Goal: Task Accomplishment & Management: Manage account settings

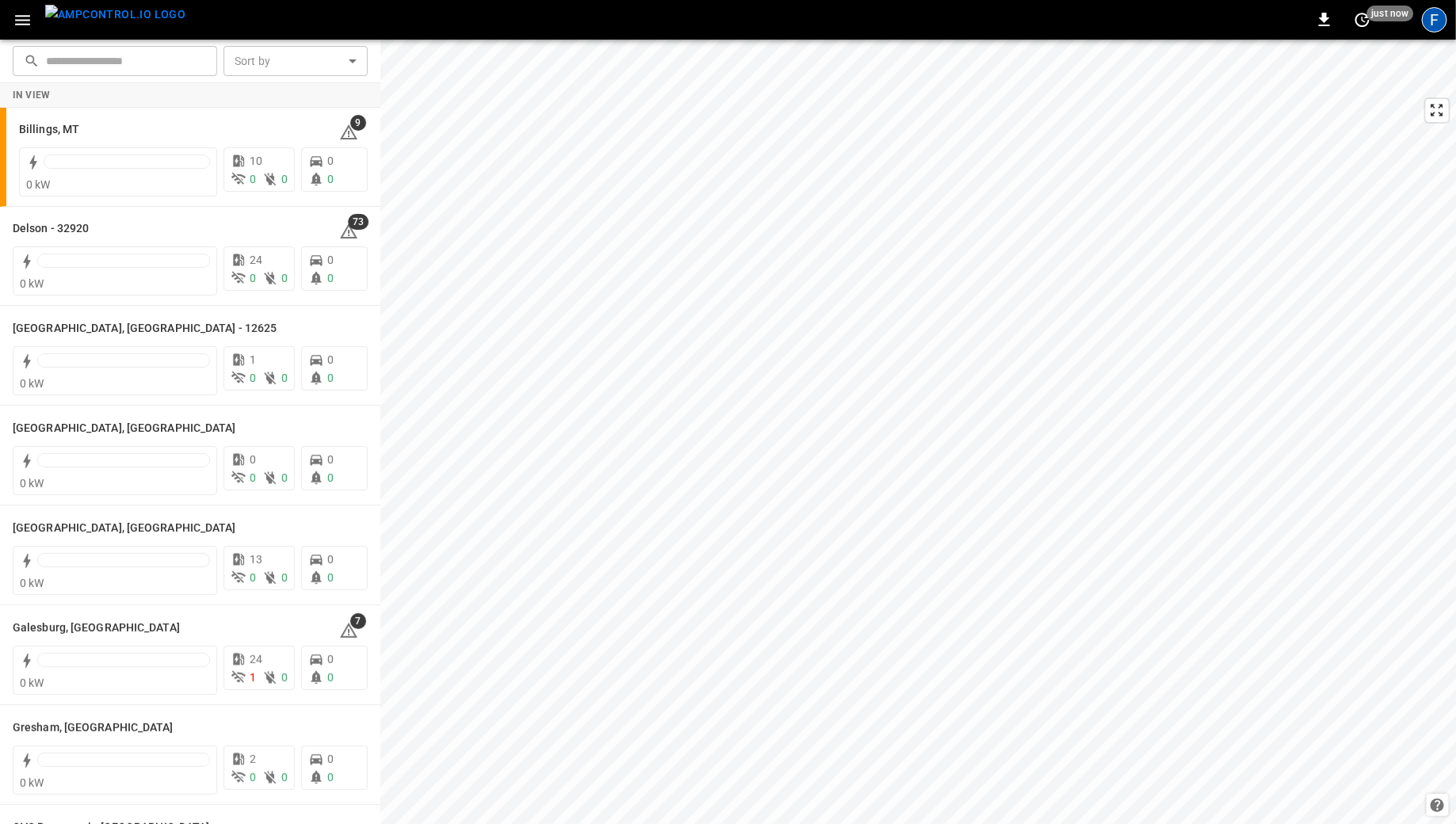
click at [1436, 29] on div "F" at bounding box center [1435, 20] width 26 height 26
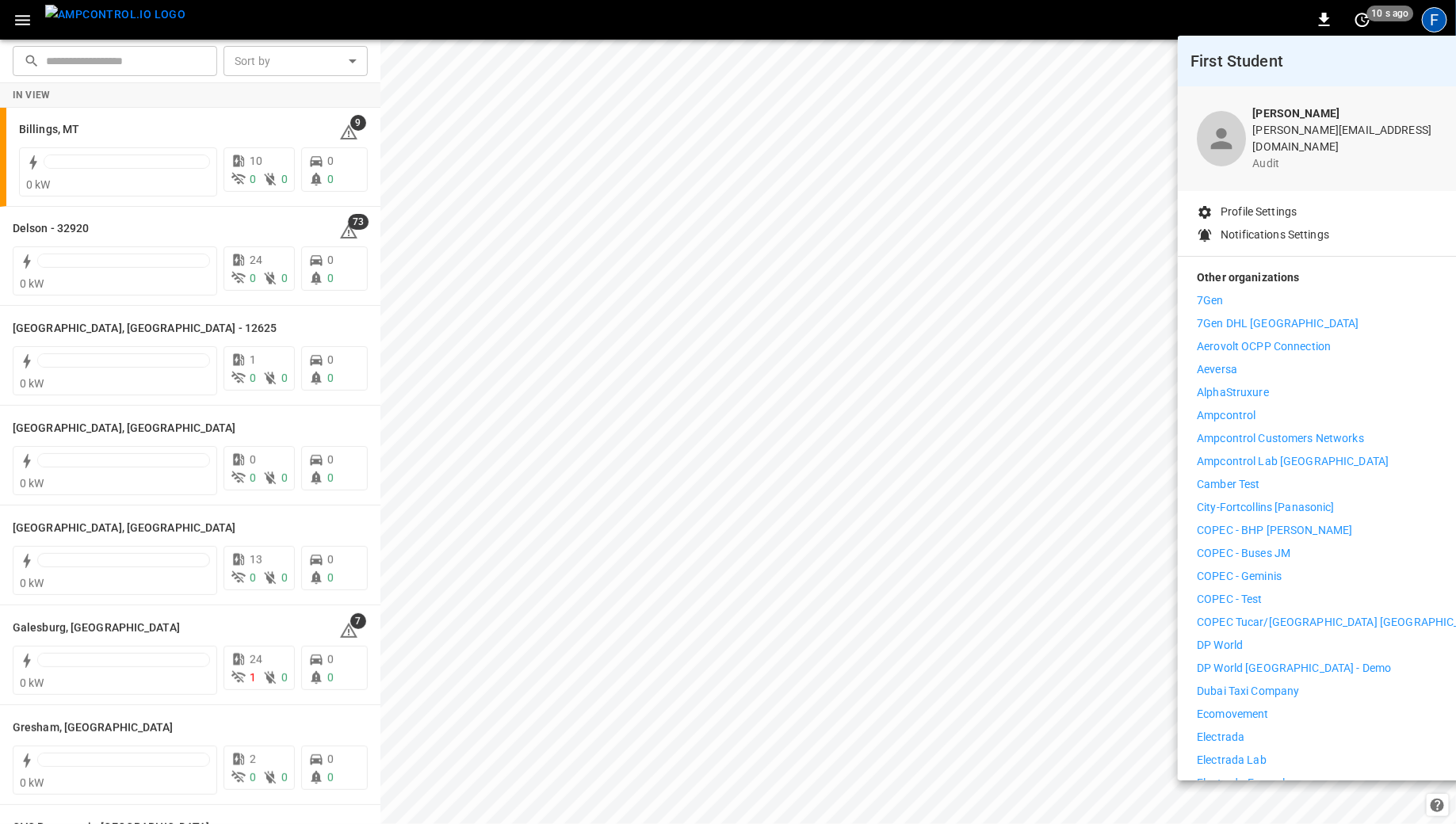
click at [1225, 407] on p "Ampcontrol" at bounding box center [1226, 415] width 59 height 16
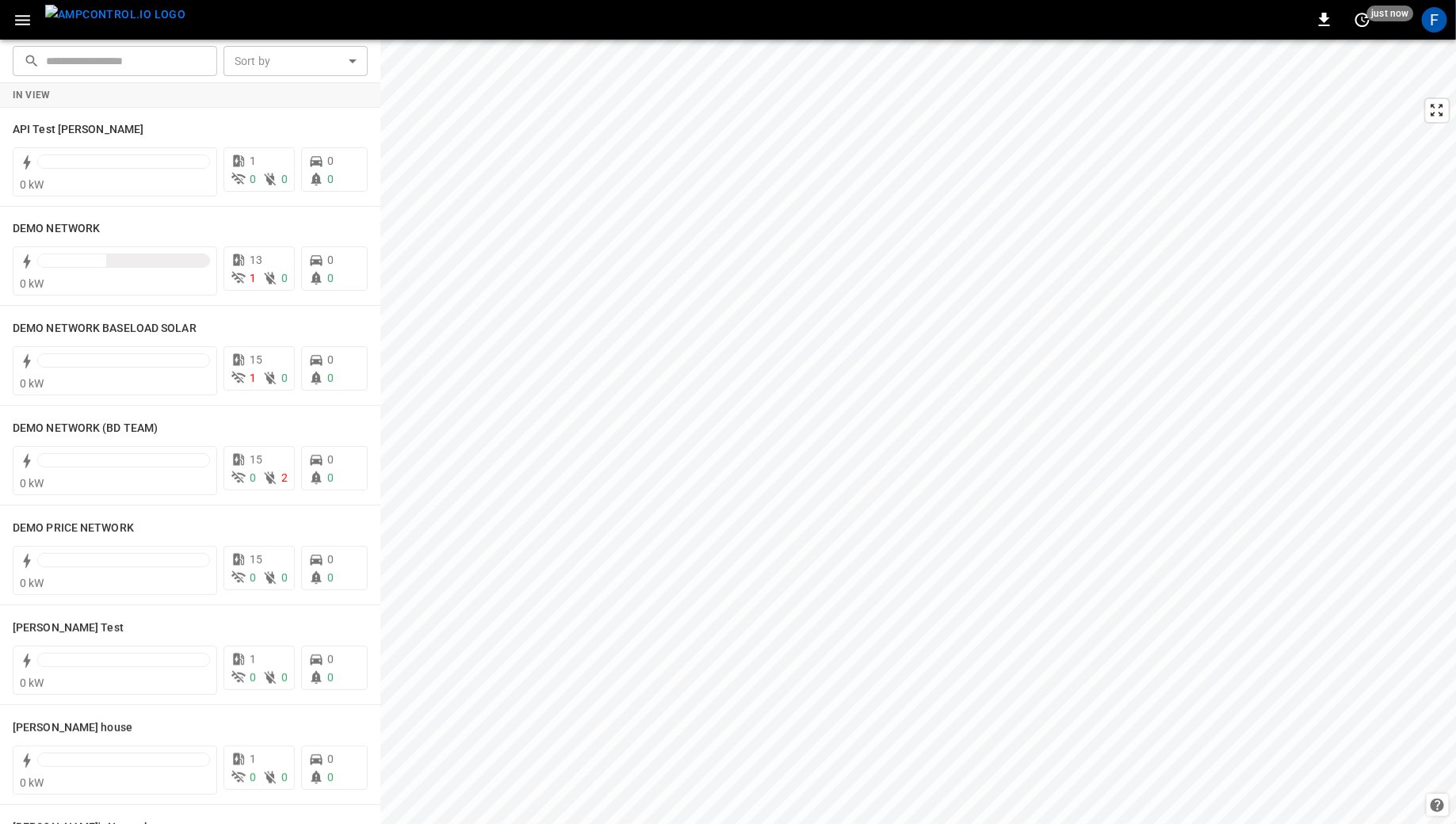
click at [21, 16] on icon "button" at bounding box center [22, 20] width 20 height 20
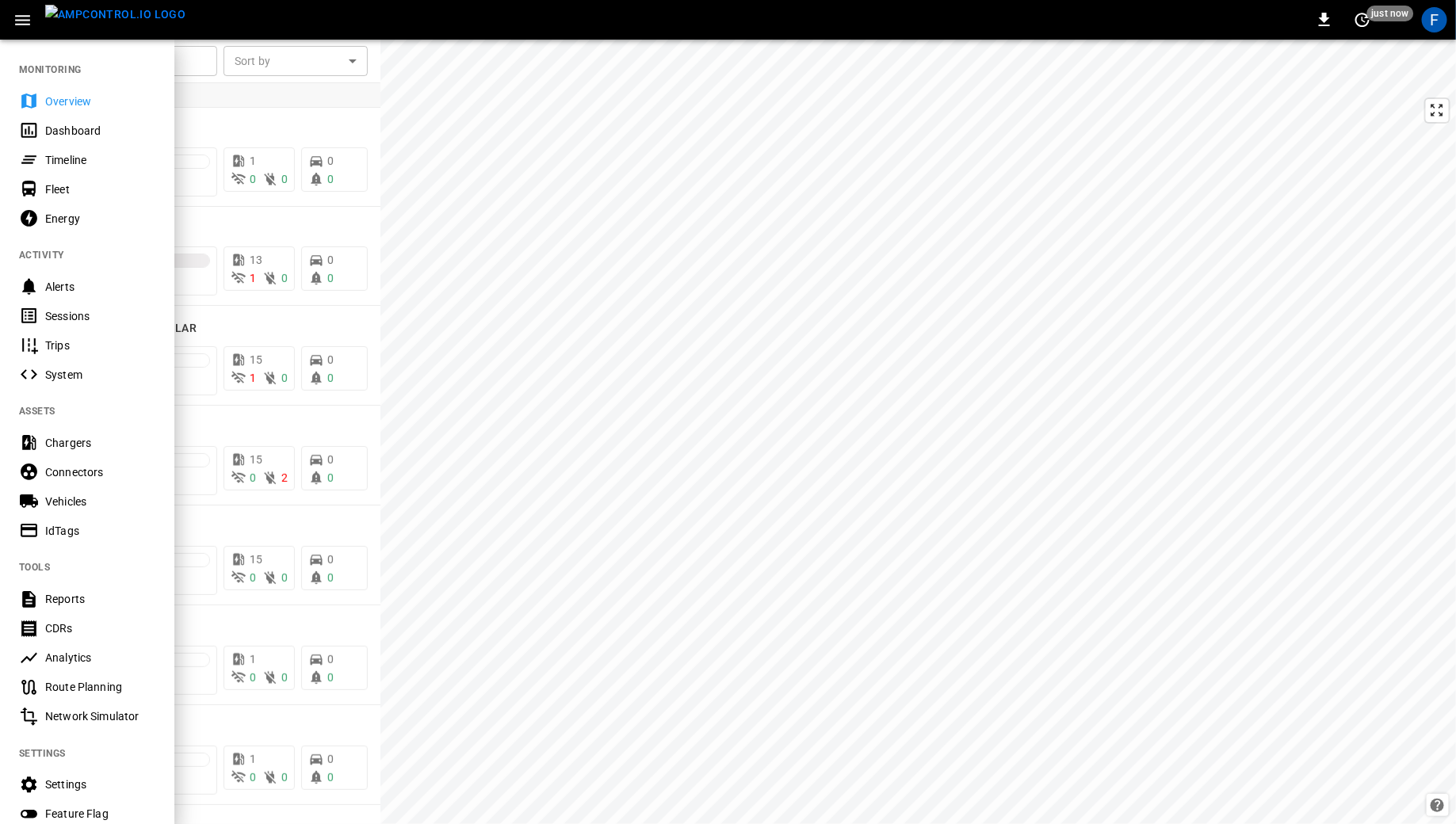
scroll to position [181, 0]
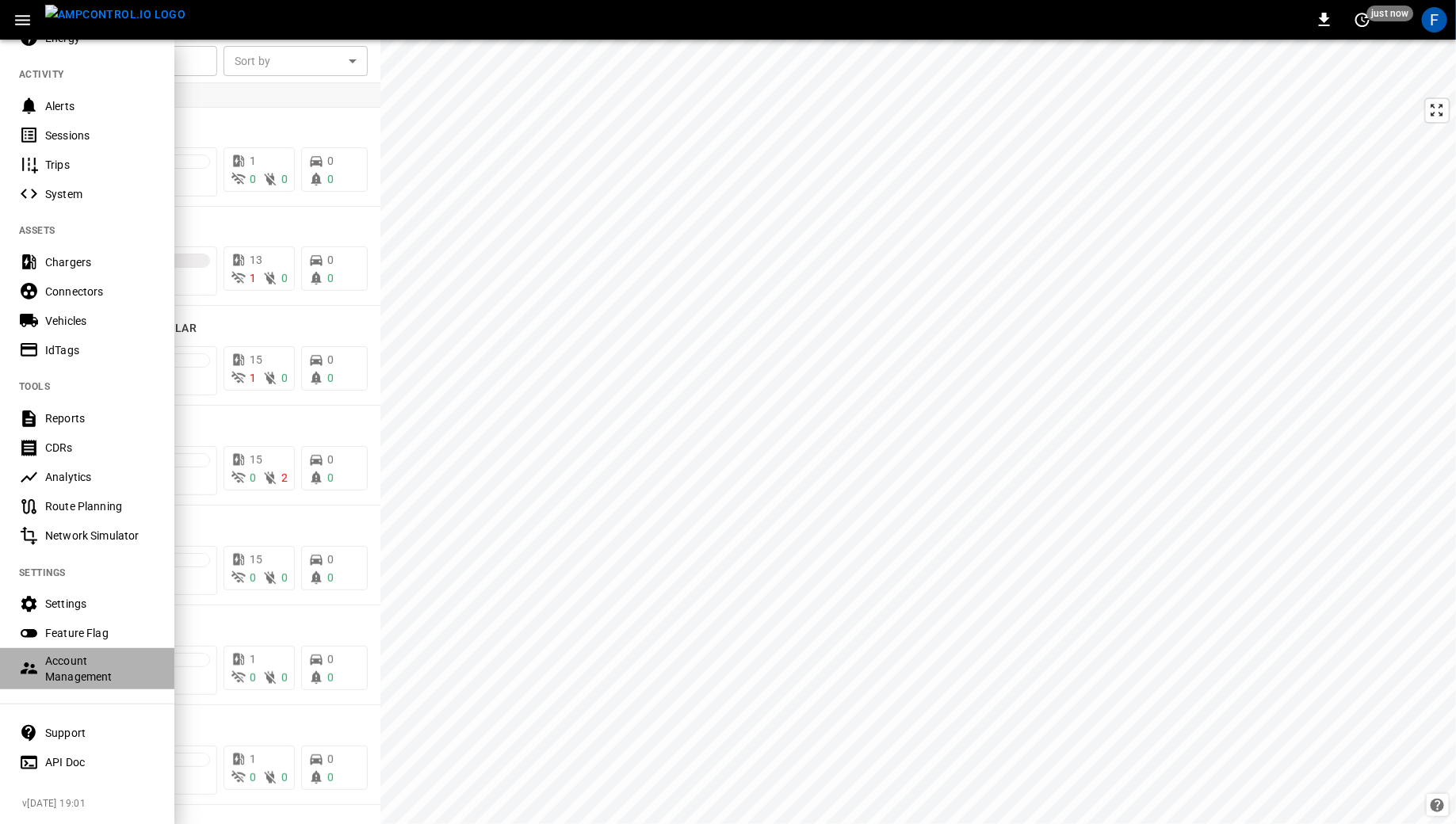
click at [61, 655] on div "Account Management" at bounding box center [100, 669] width 110 height 32
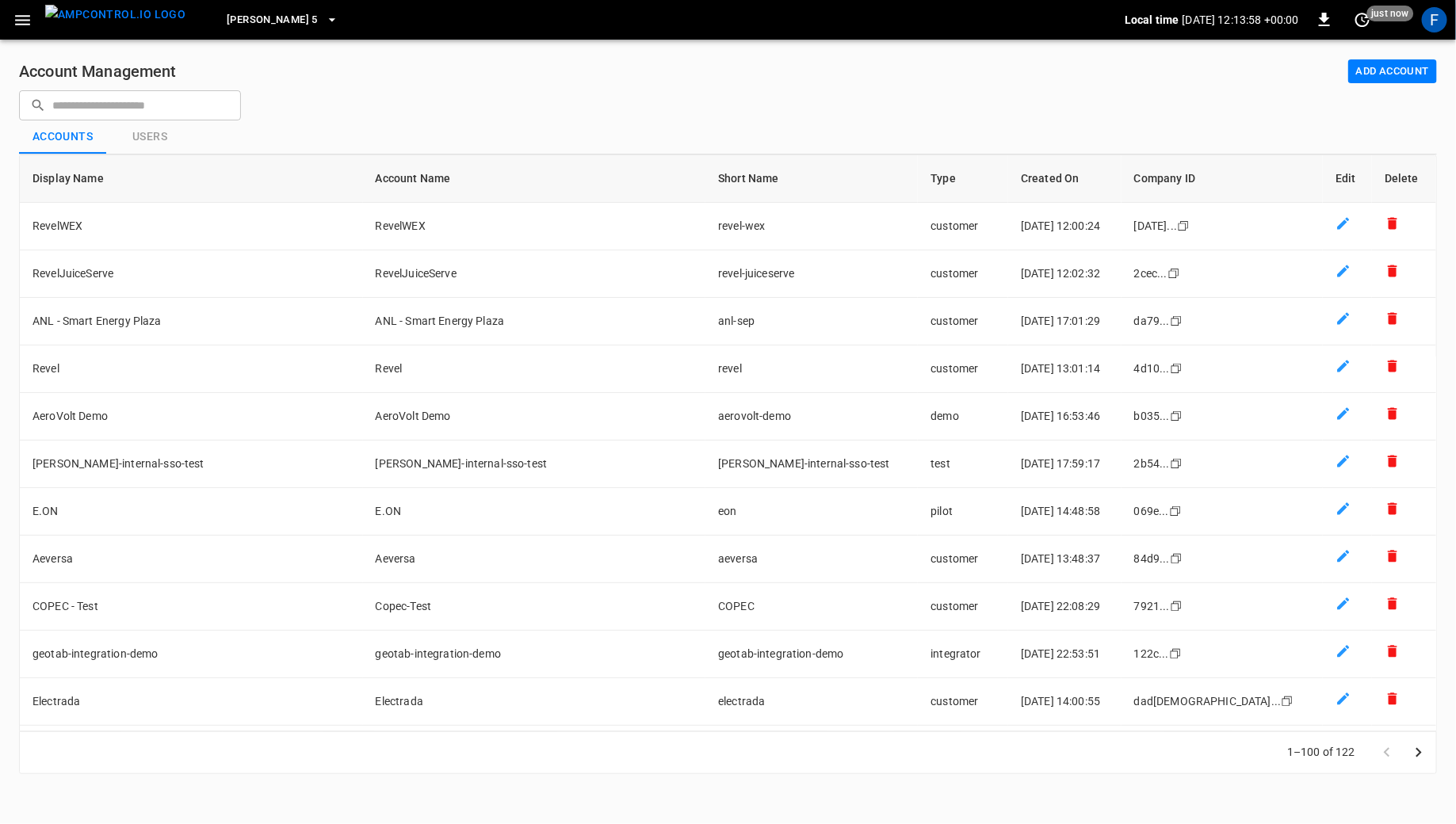
click at [138, 114] on input "text" at bounding box center [141, 105] width 178 height 29
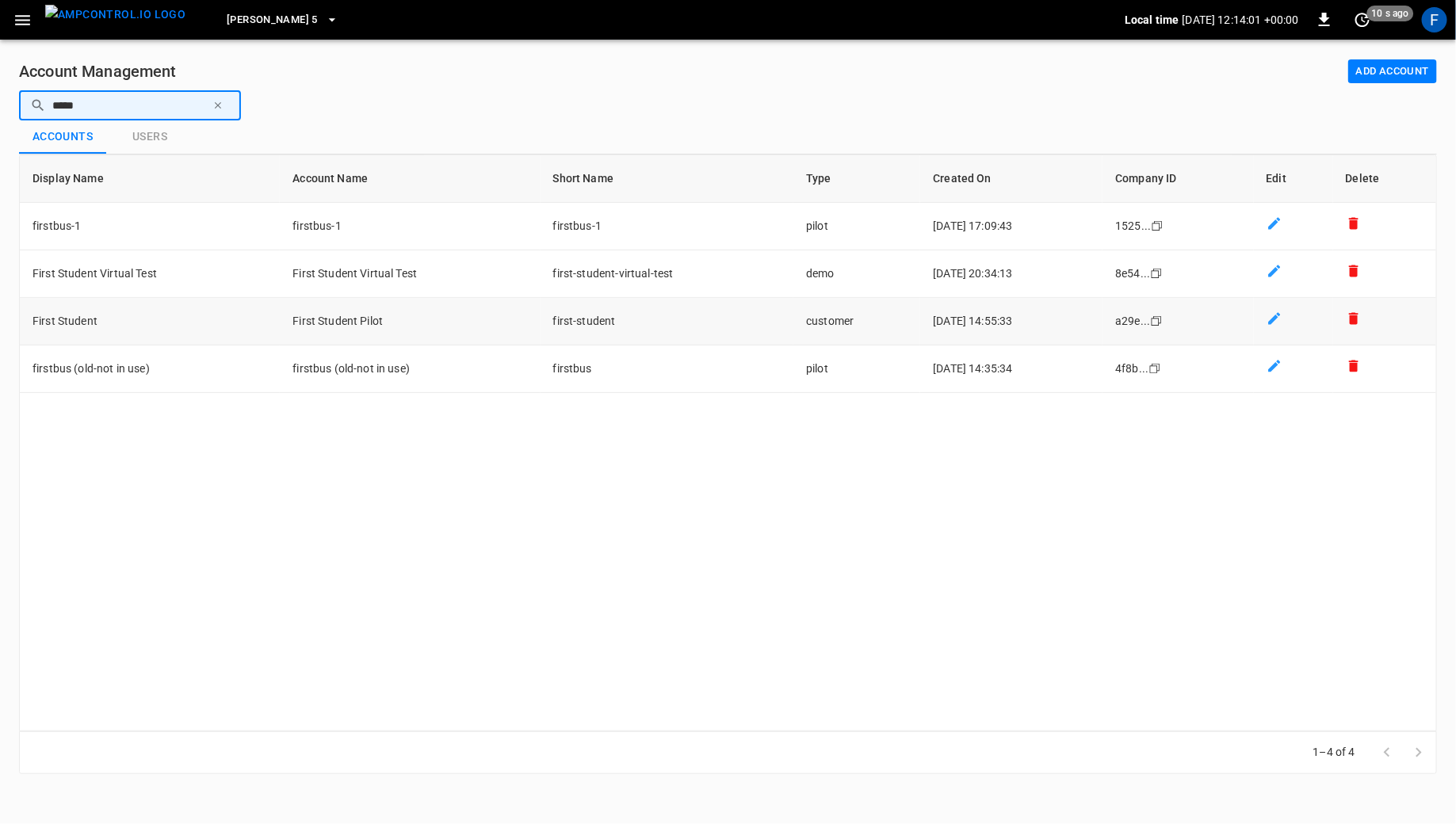
type input "*****"
click at [171, 318] on td "First Student" at bounding box center [149, 322] width 260 height 48
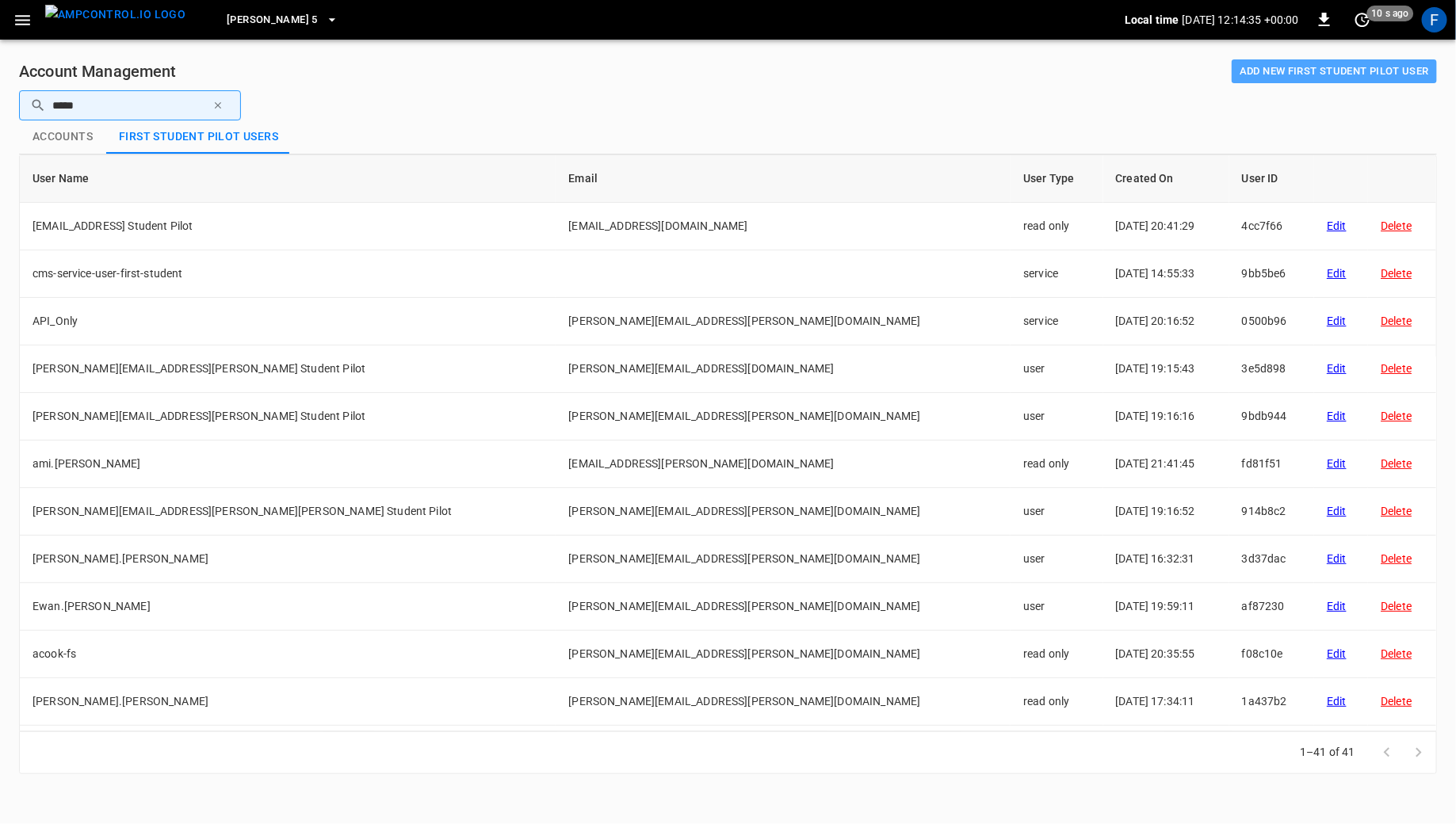
click at [1334, 62] on button "Add new First Student Pilot user" at bounding box center [1334, 72] width 205 height 25
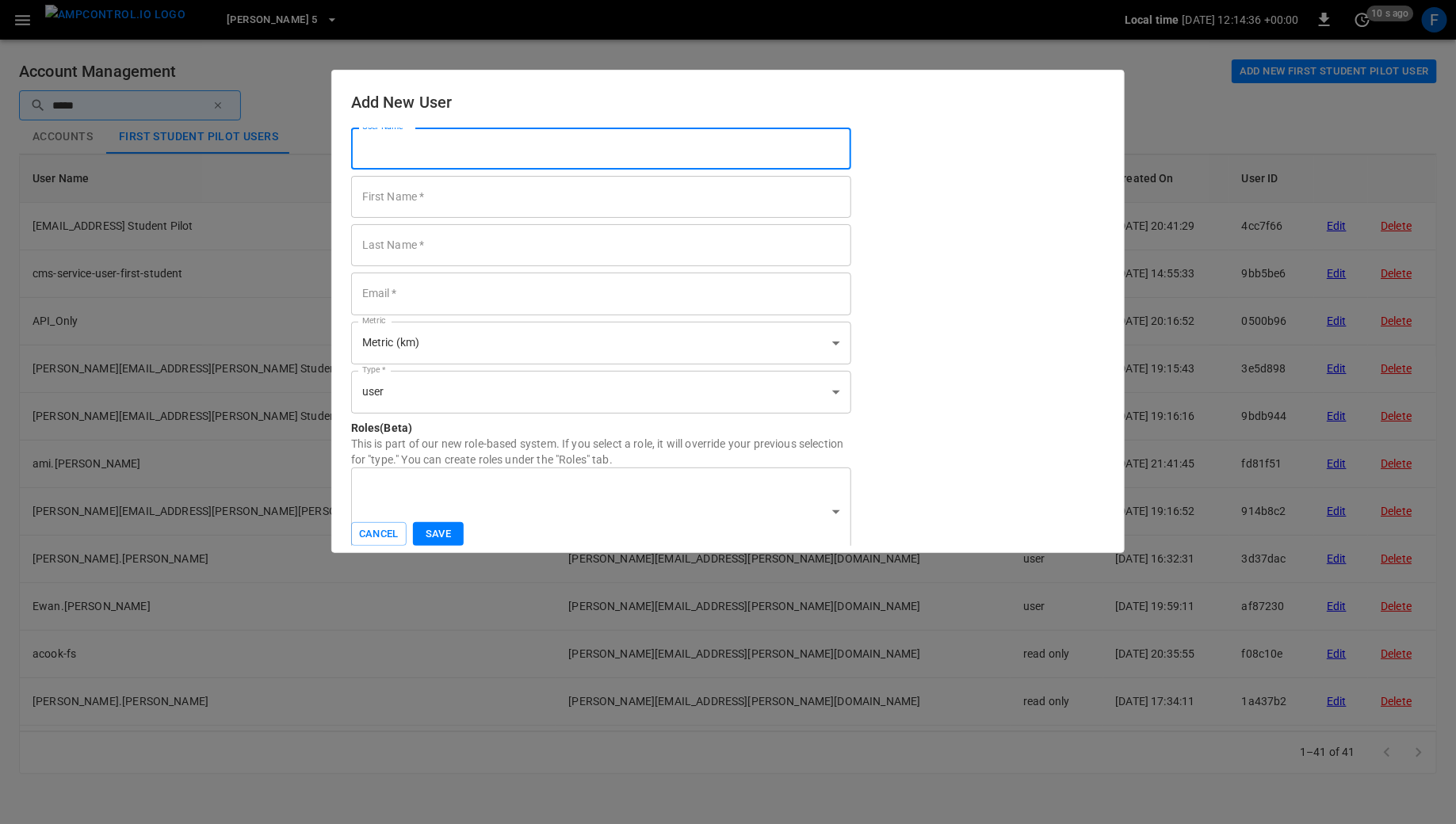
click at [553, 150] on input "User Name   *" at bounding box center [601, 148] width 501 height 42
type input "*******"
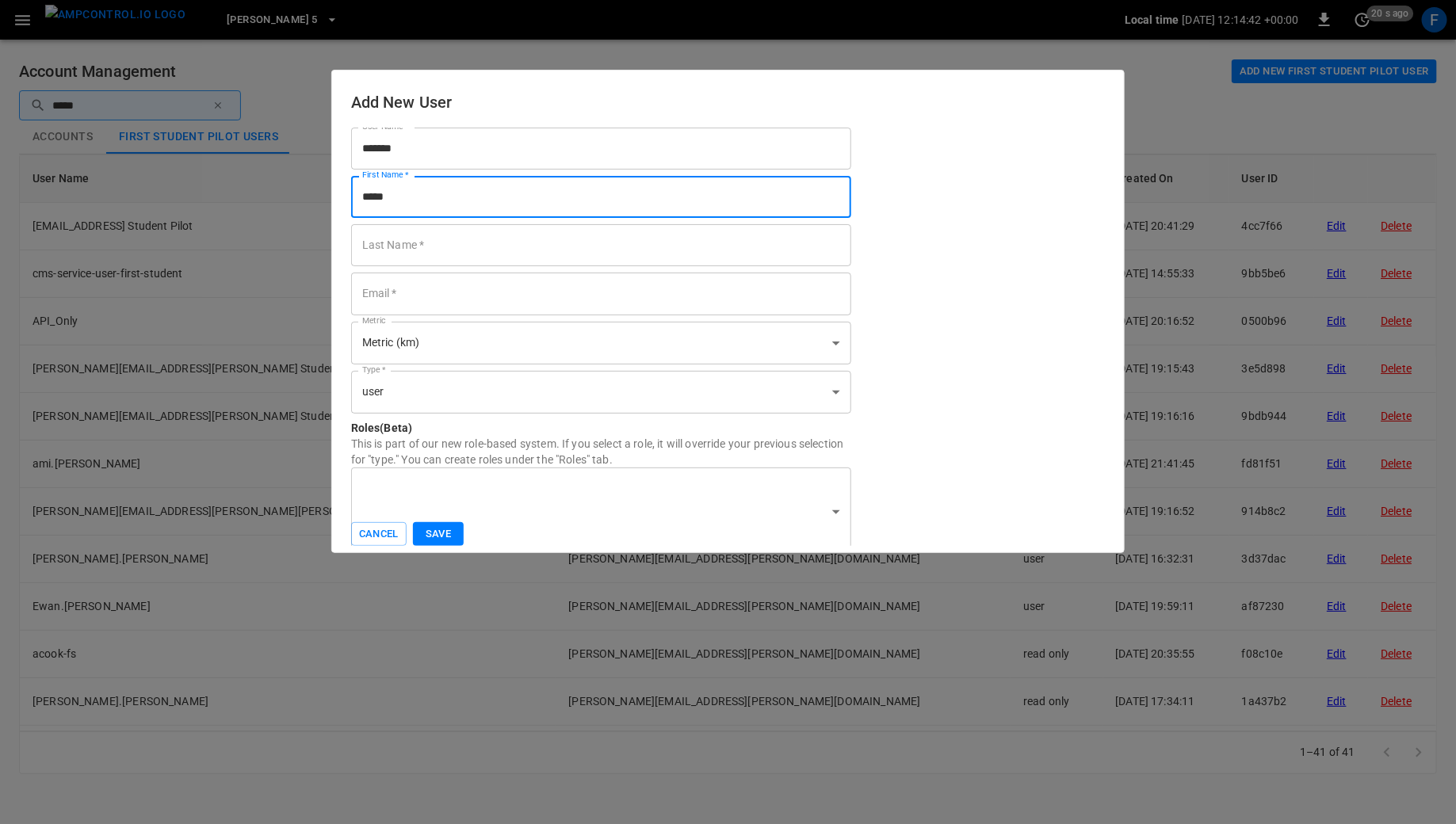
type input "*****"
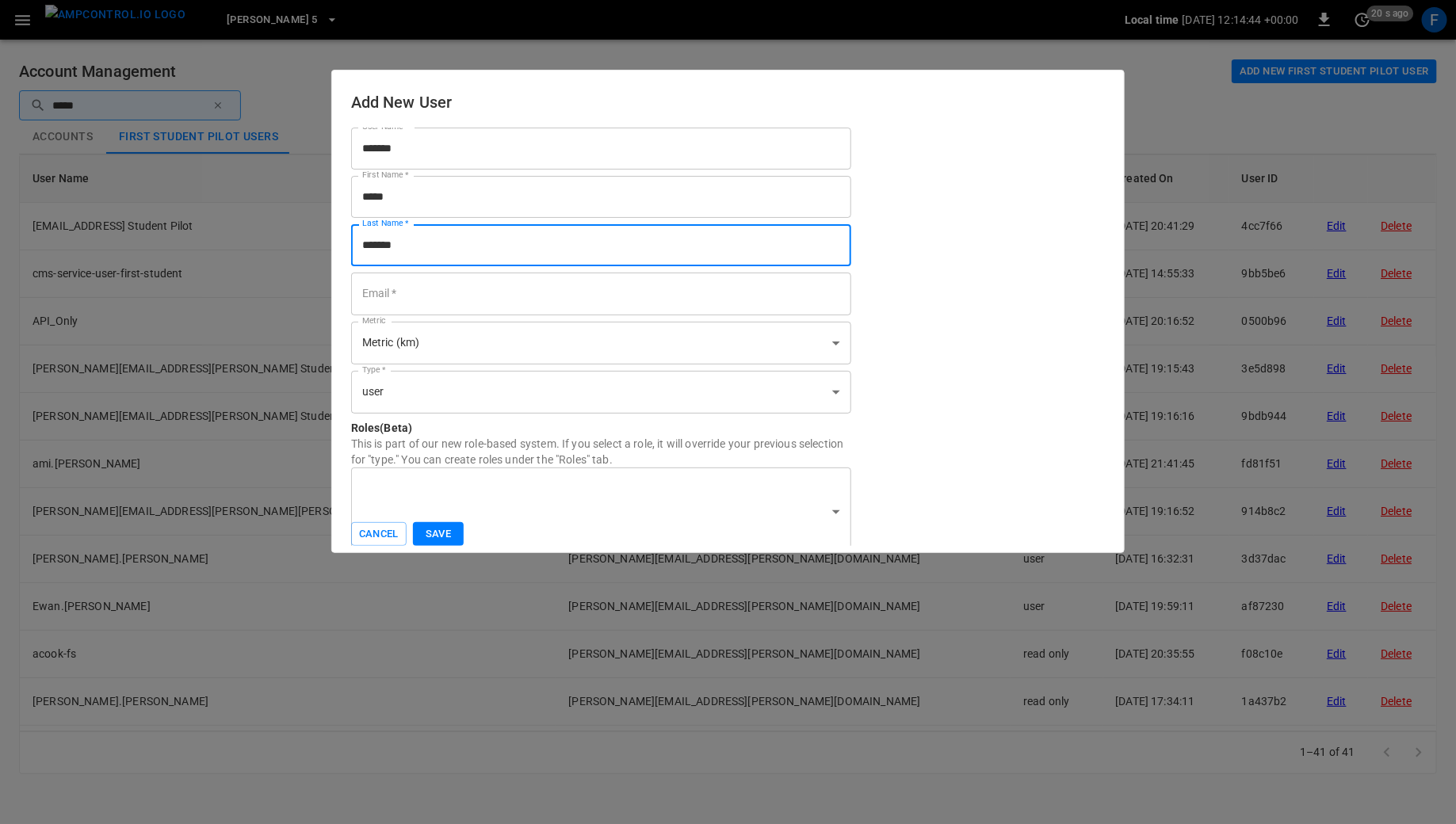
type input "*******"
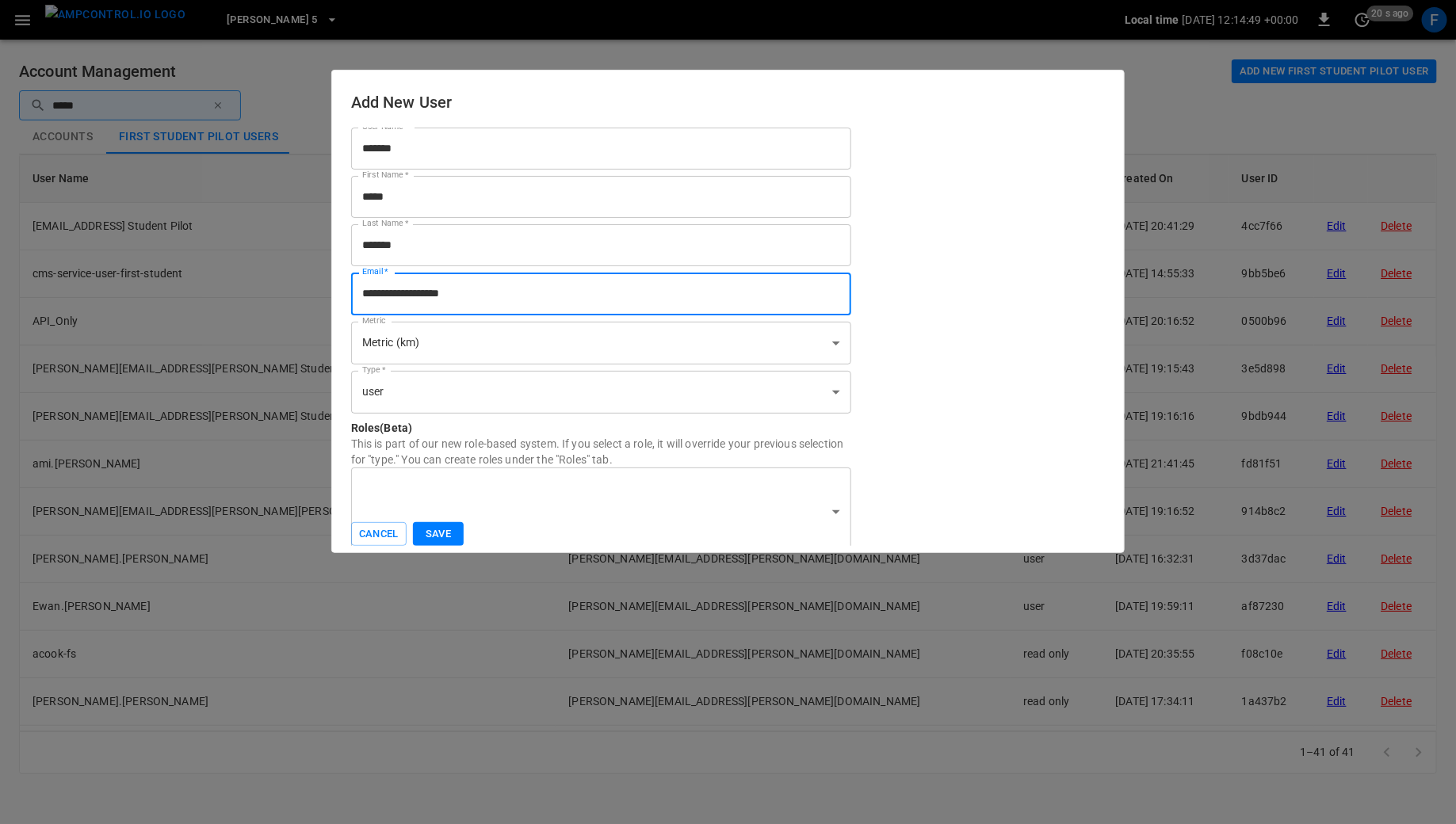
type input "**********"
click at [503, 386] on body "Elisa 5 Local time 2025-08-29 12:14:49 +00:00 0 20 s ago F Account Management A…" at bounding box center [728, 396] width 1456 height 793
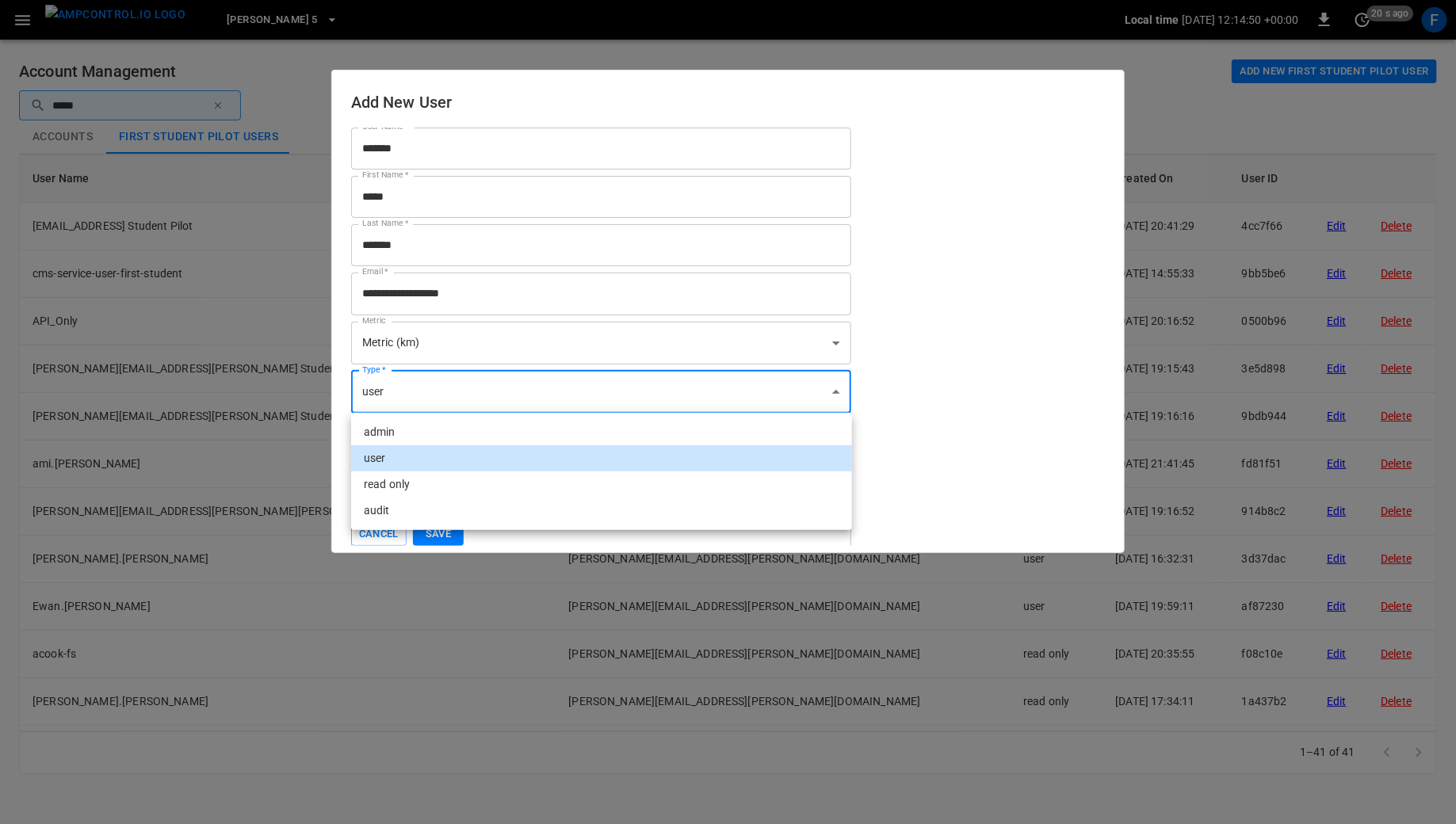
click at [457, 503] on li "audit" at bounding box center [601, 511] width 501 height 26
type input "*****"
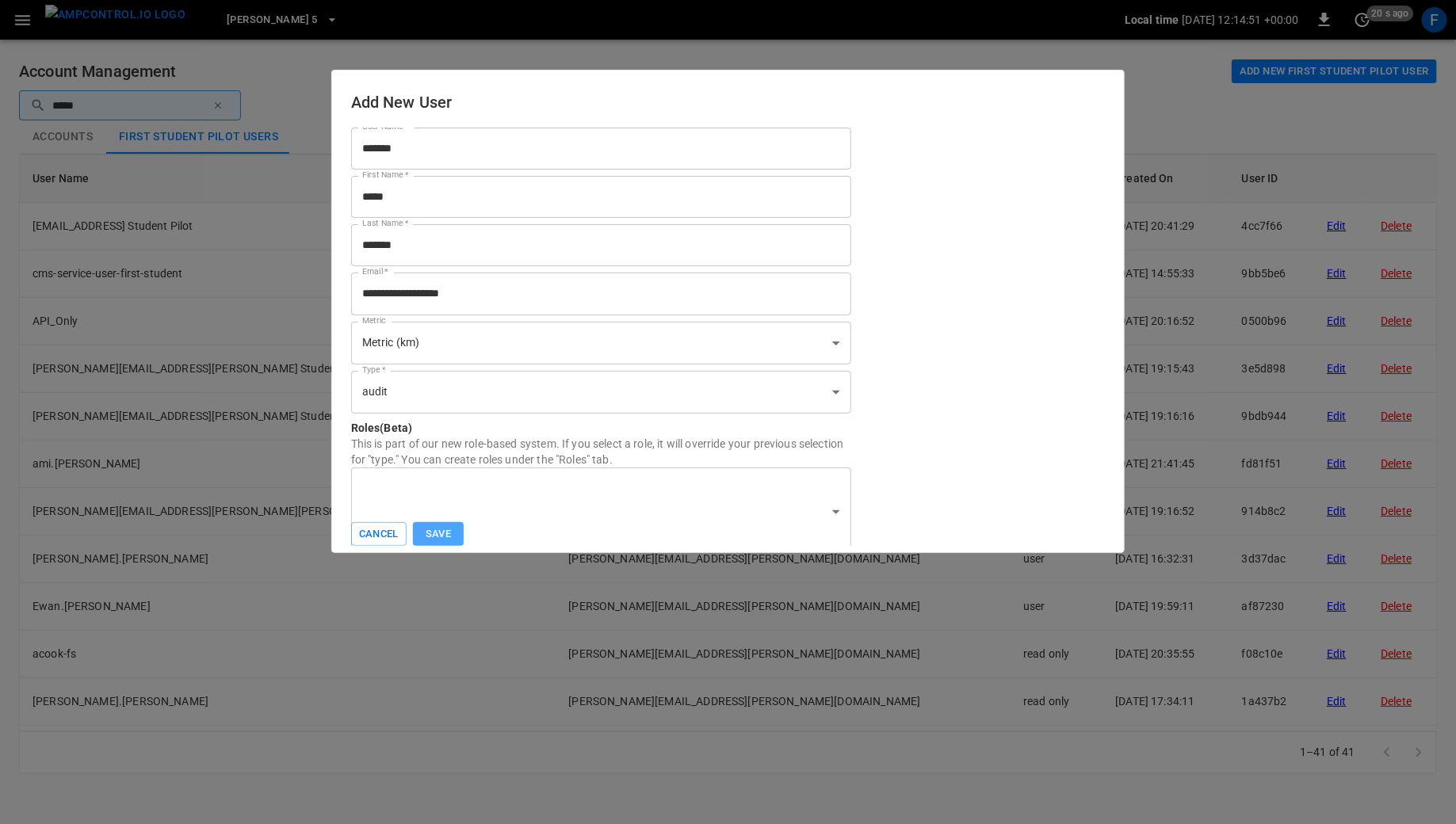
click at [430, 535] on button "Save" at bounding box center [438, 535] width 50 height 25
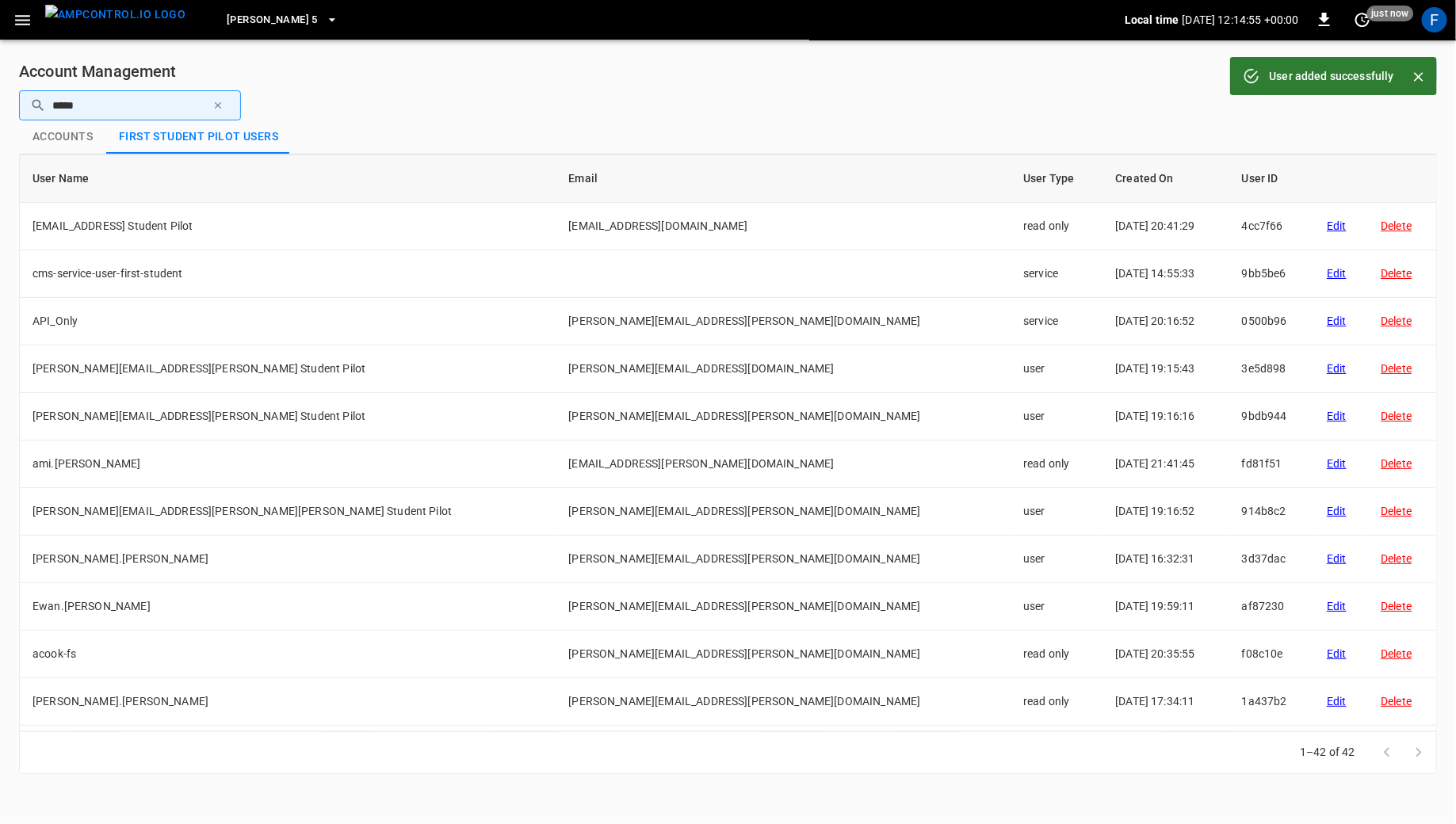
click at [137, 17] on img "menu" at bounding box center [115, 15] width 140 height 20
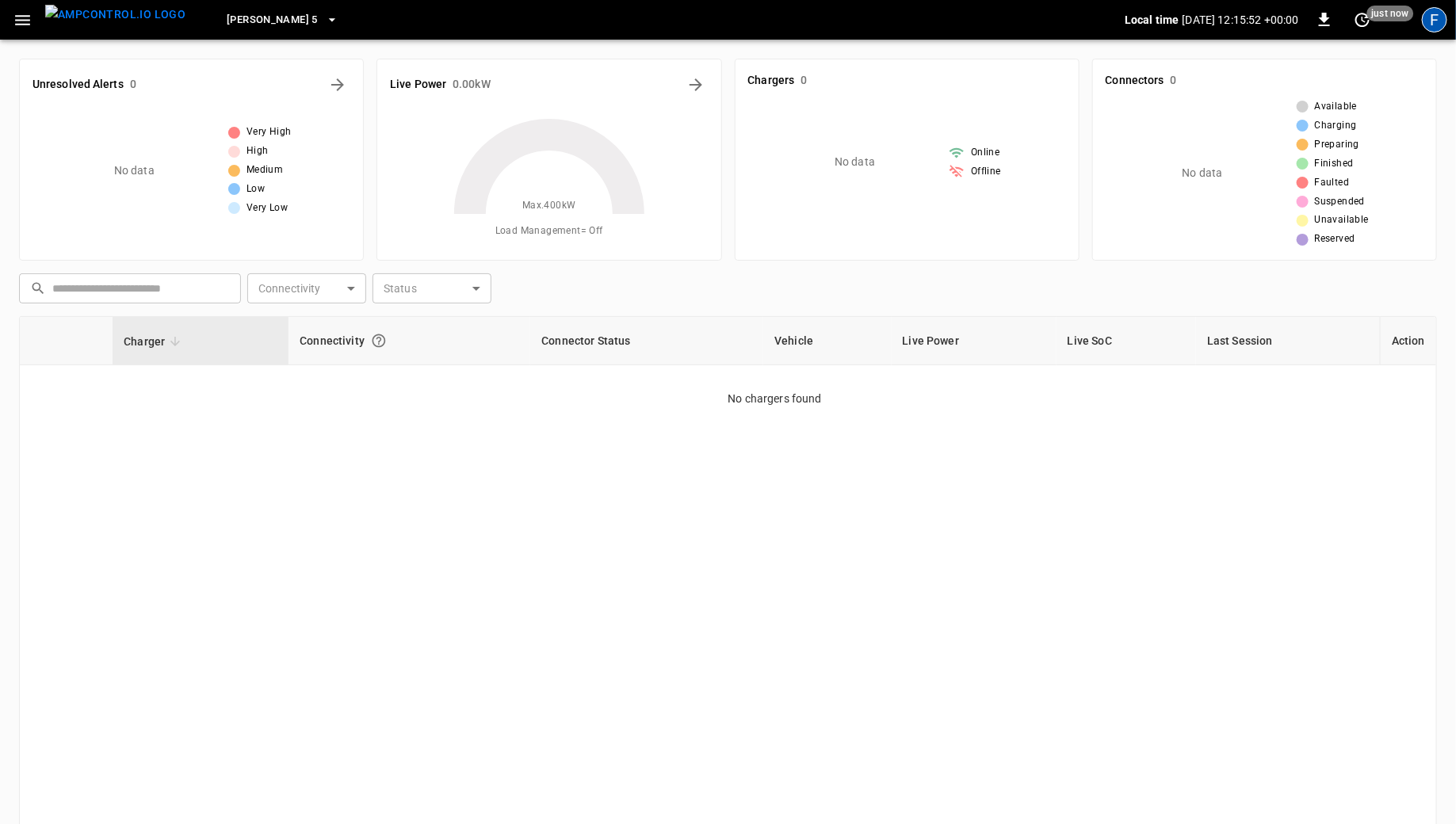
click at [1426, 26] on div "F" at bounding box center [1435, 20] width 26 height 26
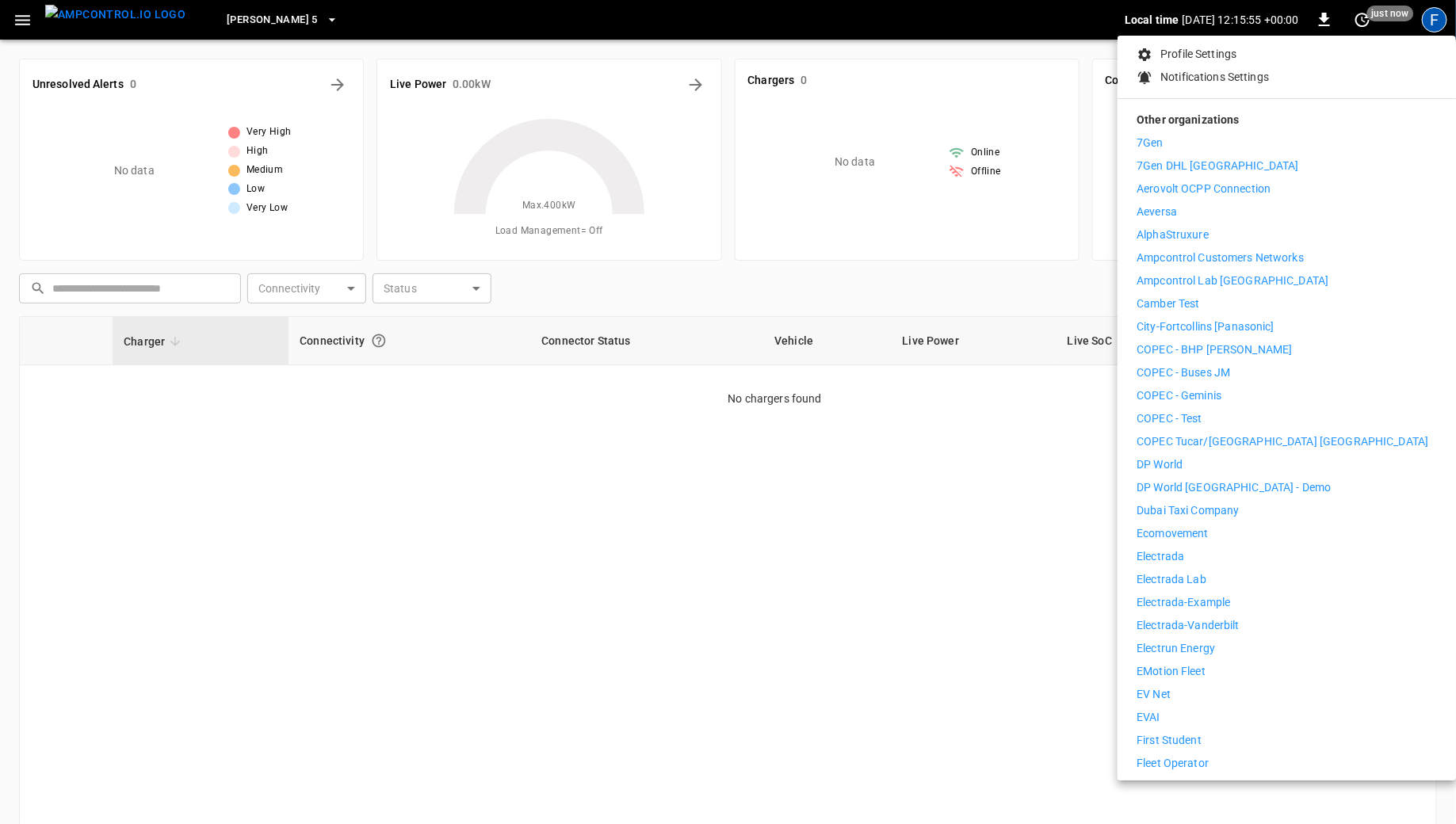
scroll to position [232, 0]
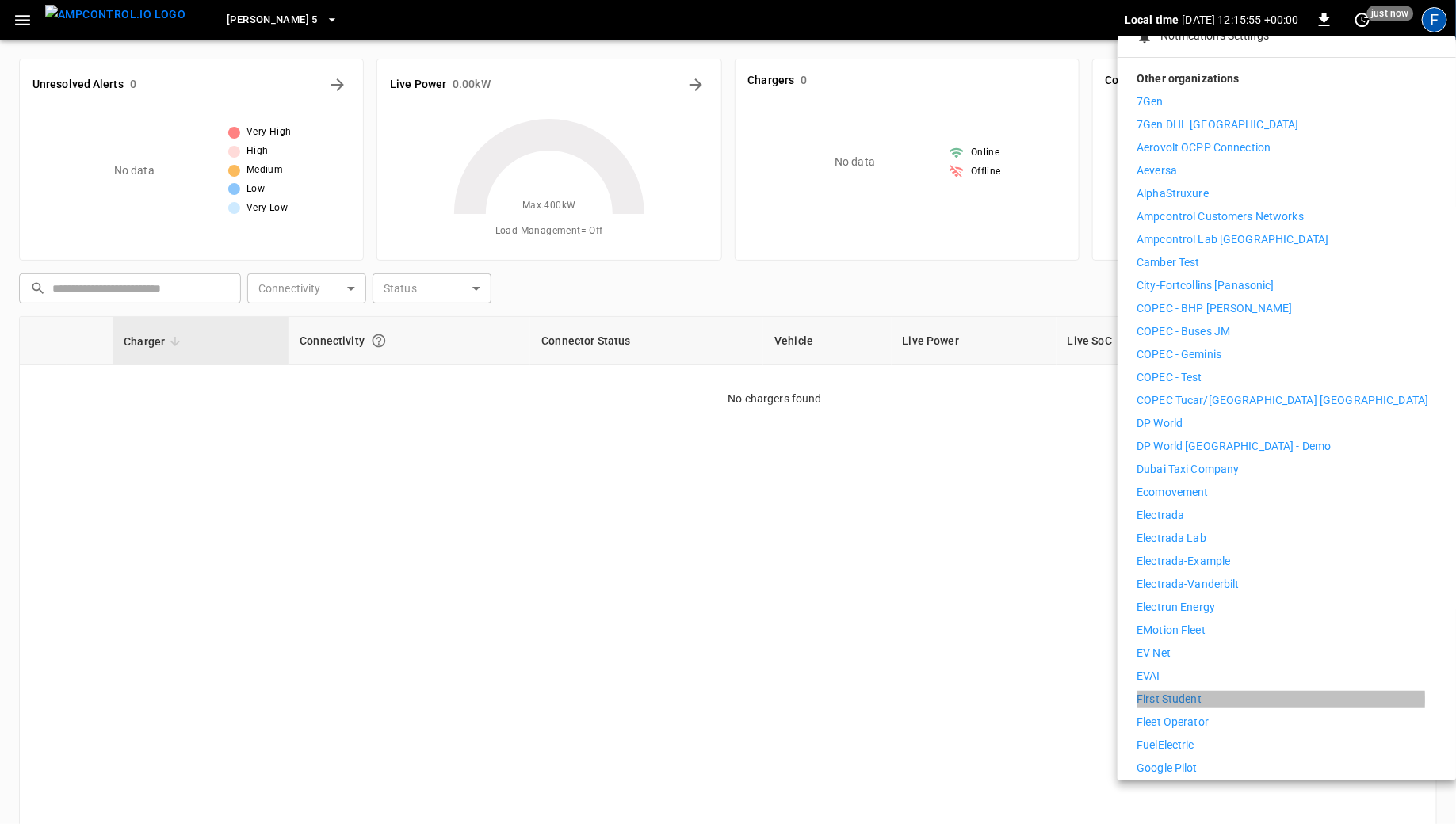
click at [1206, 691] on li "First Student" at bounding box center [1287, 698] width 301 height 16
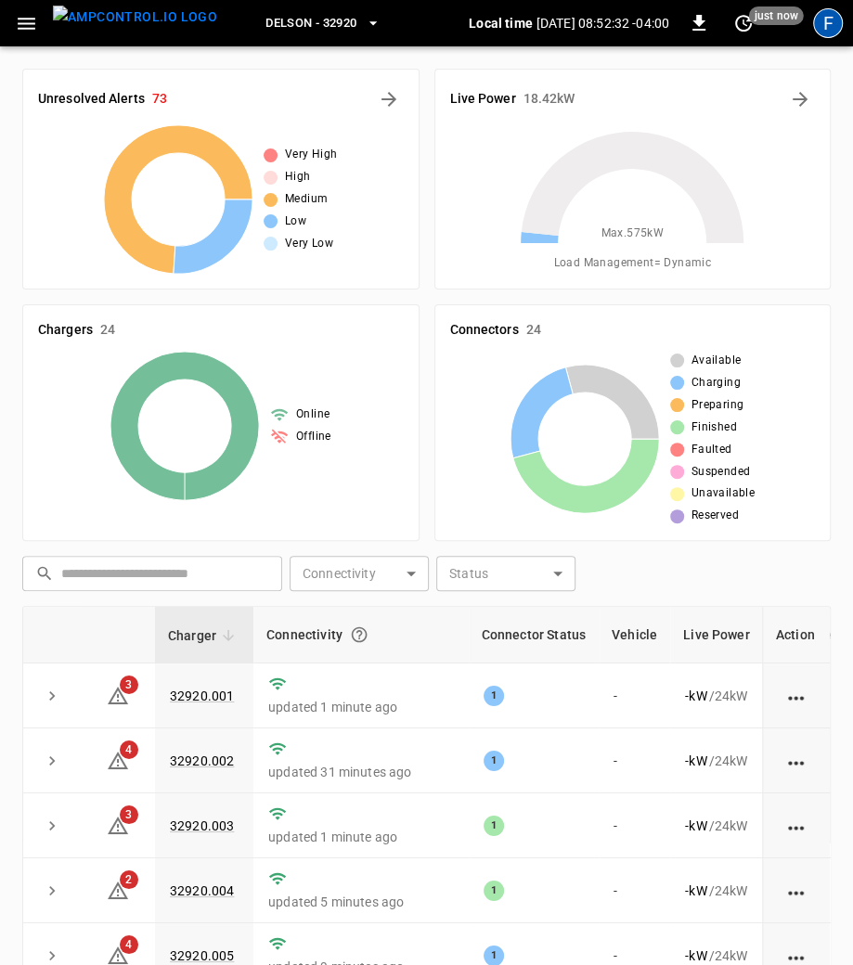
click at [821, 23] on div "F" at bounding box center [828, 23] width 30 height 30
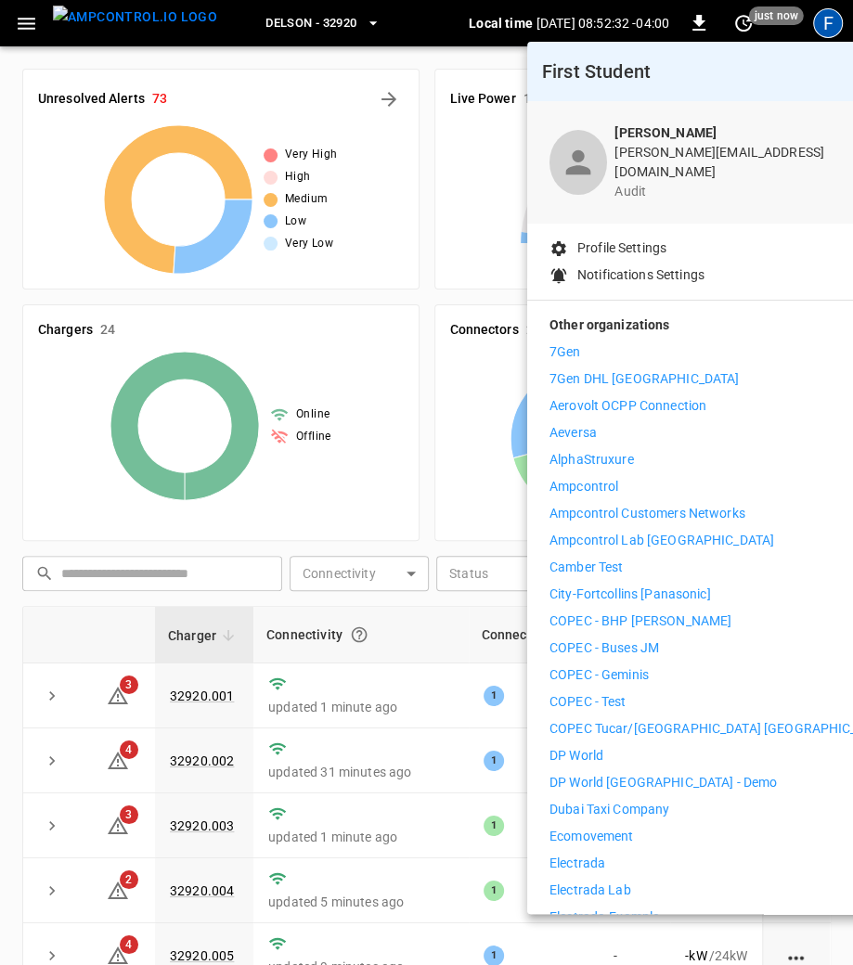
scroll to position [925, 0]
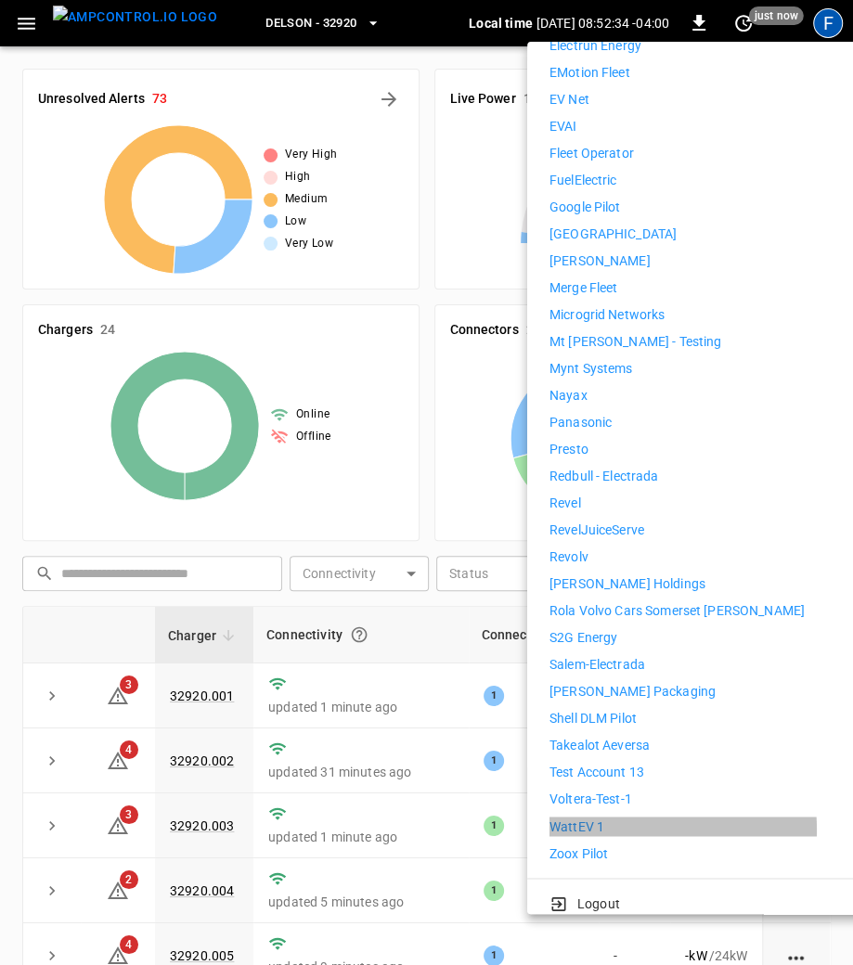
click at [597, 817] on p "WattEV 1" at bounding box center [576, 826] width 55 height 19
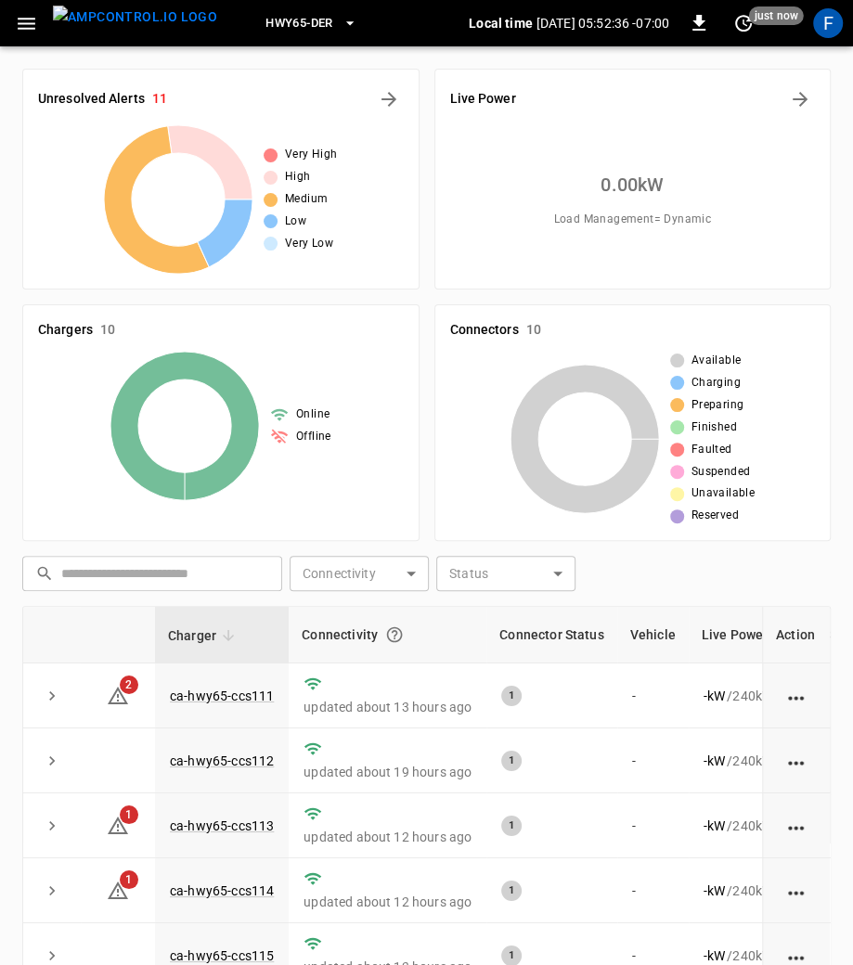
click at [27, 25] on icon "button" at bounding box center [26, 23] width 23 height 23
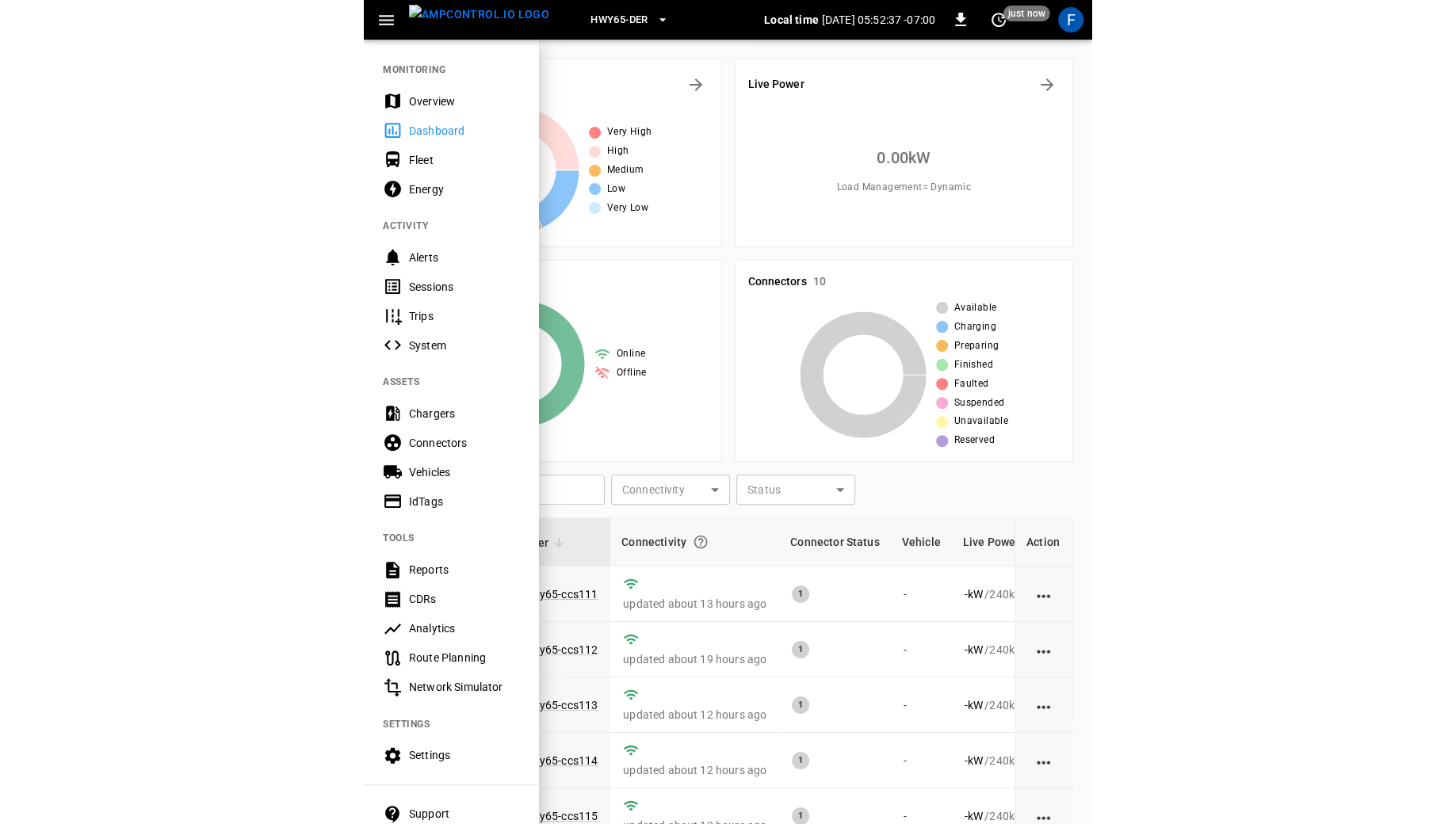
scroll to position [80, 0]
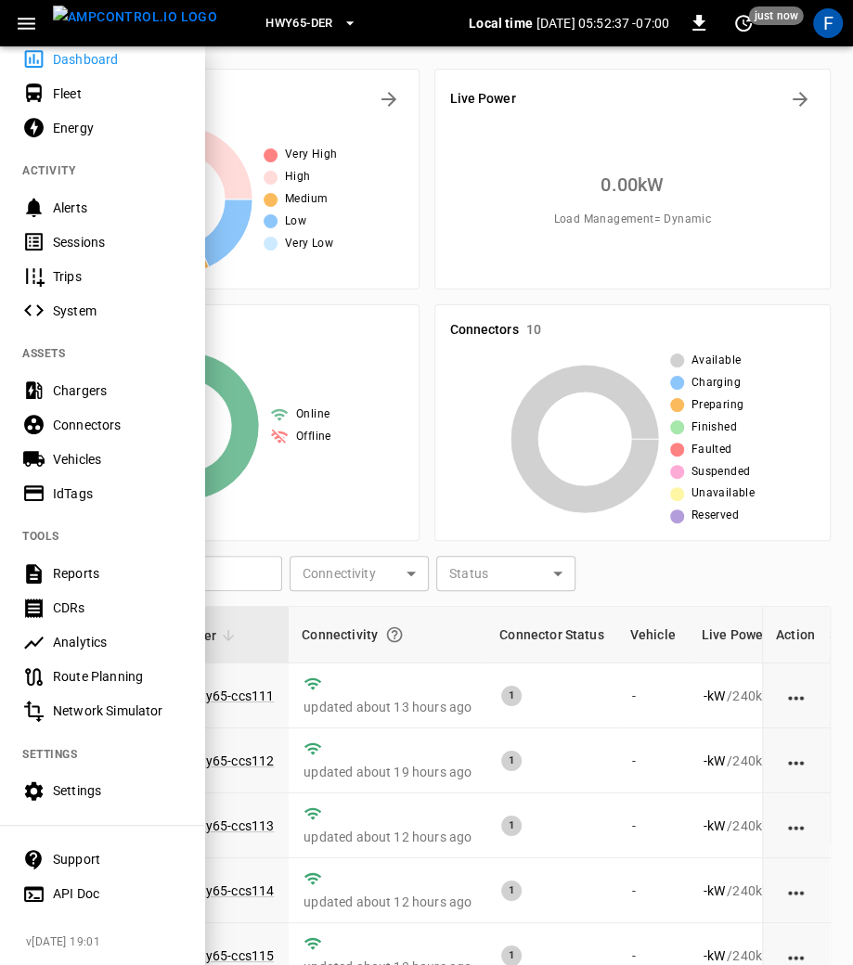
click at [58, 789] on div "Settings" at bounding box center [117, 791] width 129 height 19
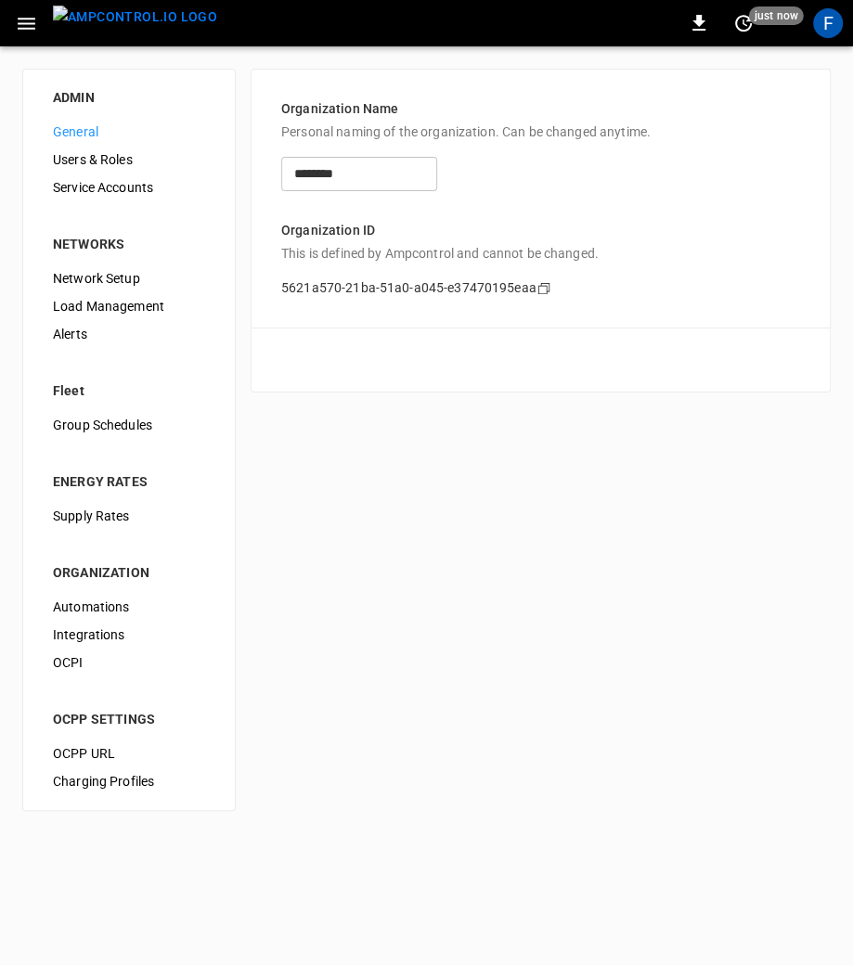
click at [95, 157] on span "Users & Roles" at bounding box center [129, 159] width 152 height 19
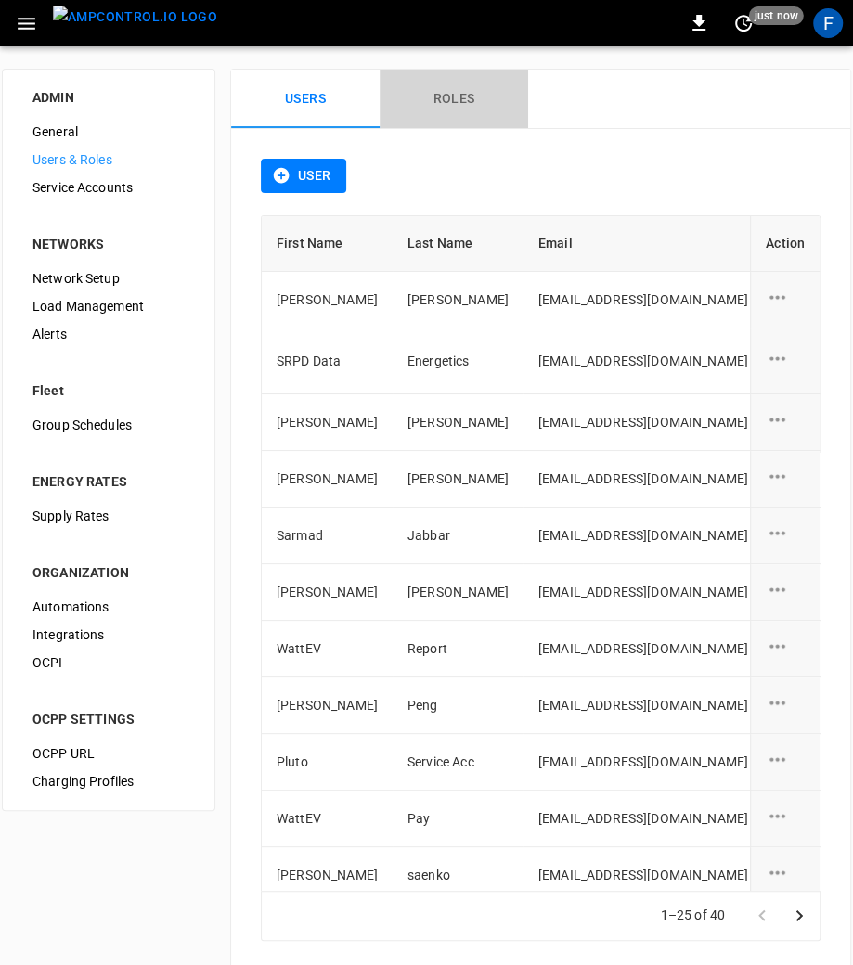
click at [467, 109] on button "Roles" at bounding box center [454, 99] width 149 height 59
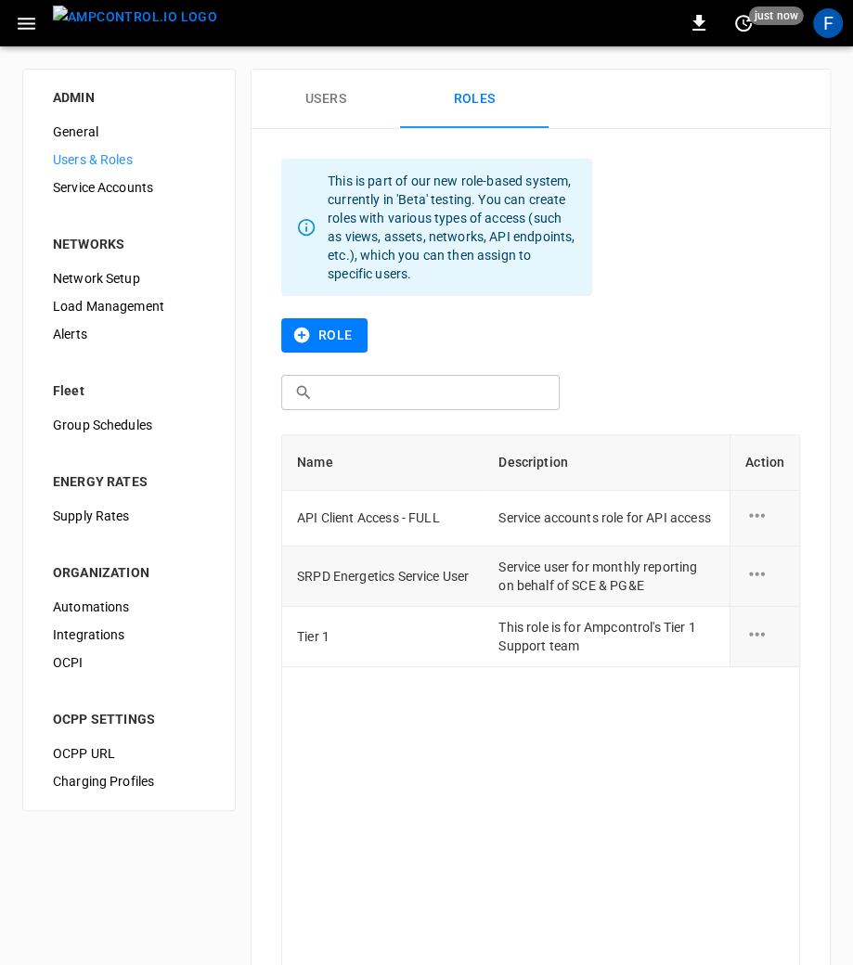
click at [400, 70] on button "Roles" at bounding box center [474, 99] width 149 height 59
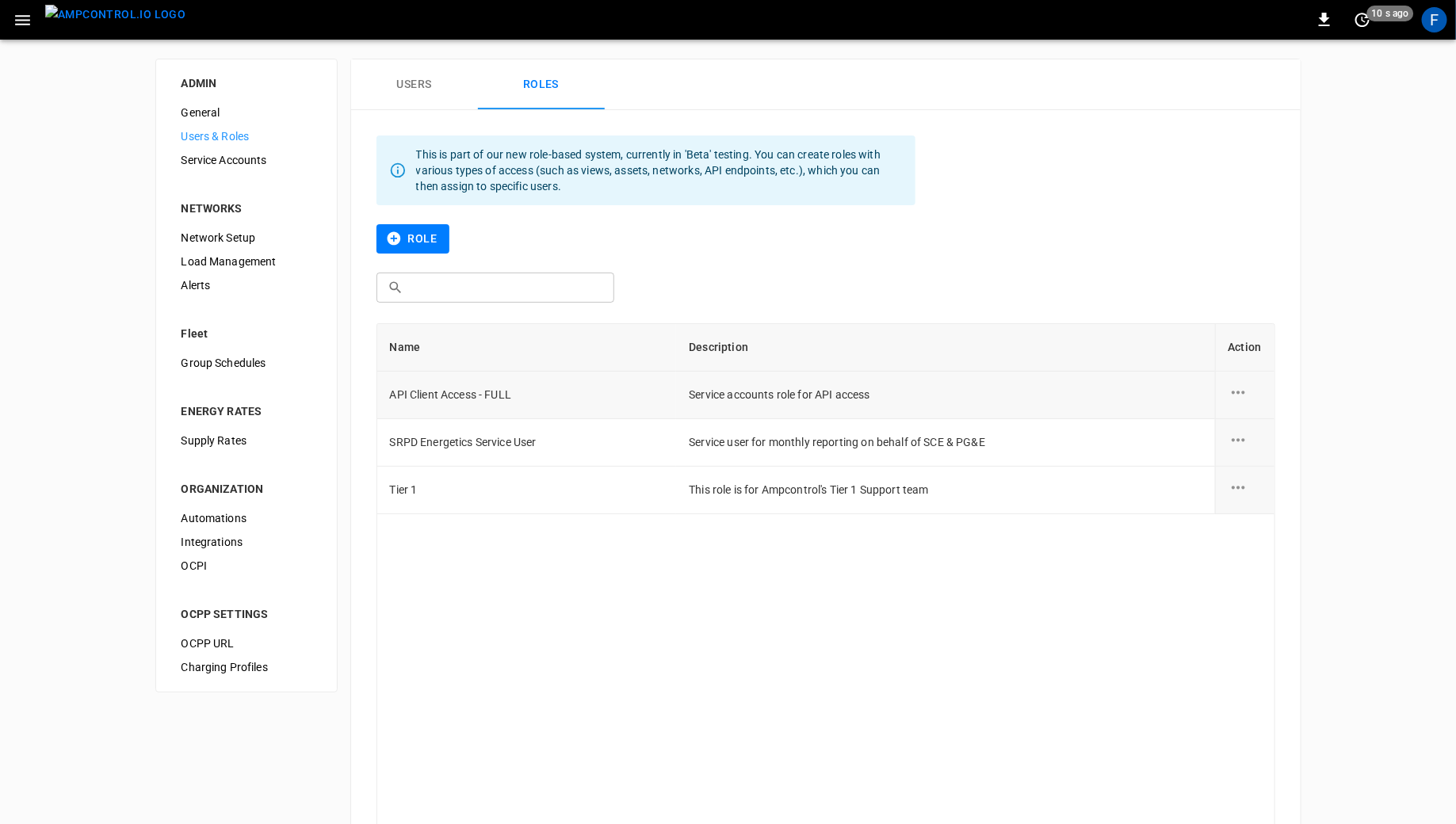
click at [728, 393] on icon "role action options" at bounding box center [1238, 392] width 20 height 20
click at [728, 408] on li "Edit" at bounding box center [1258, 401] width 56 height 26
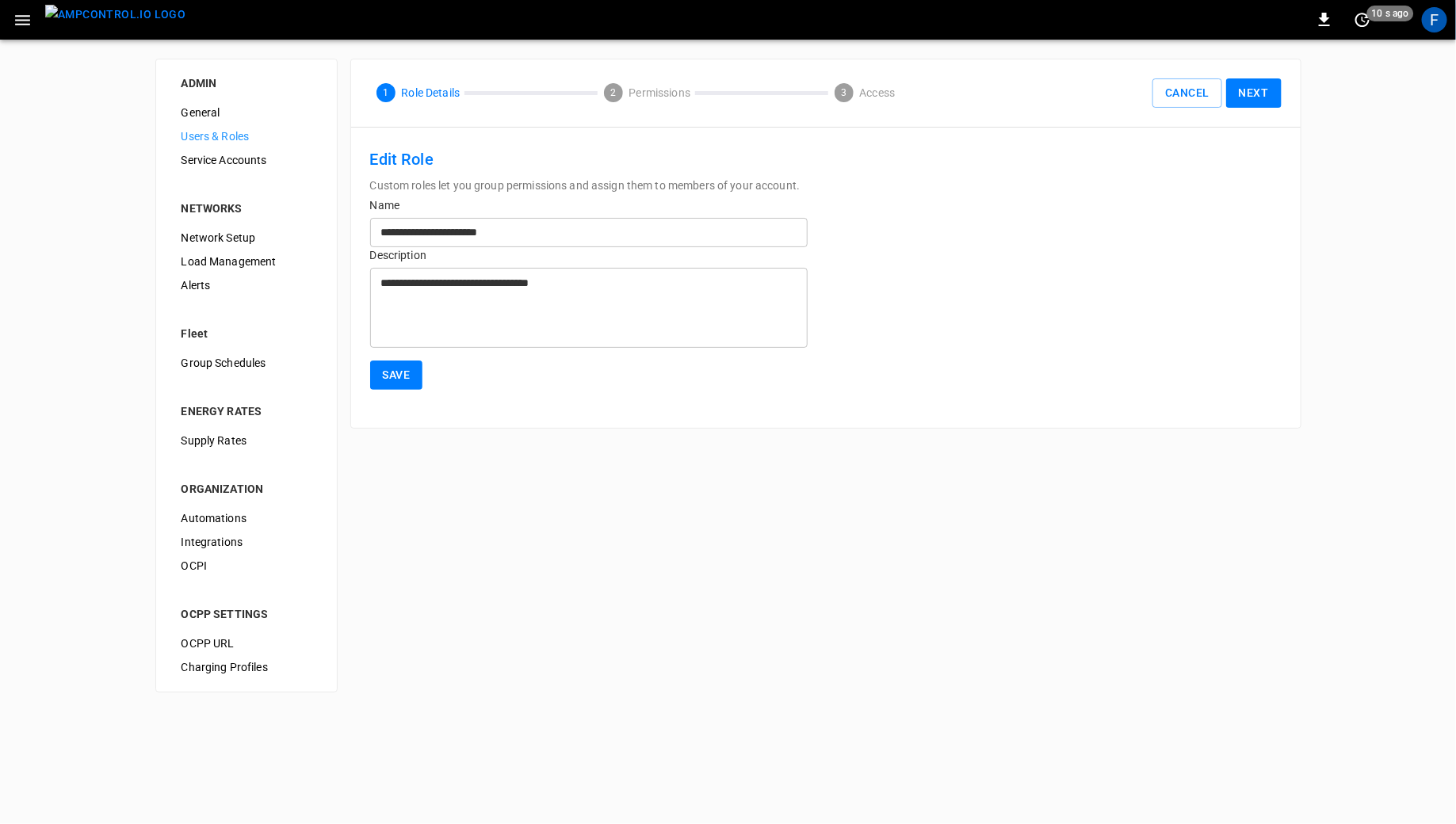
click at [728, 94] on button "Next" at bounding box center [1254, 93] width 56 height 29
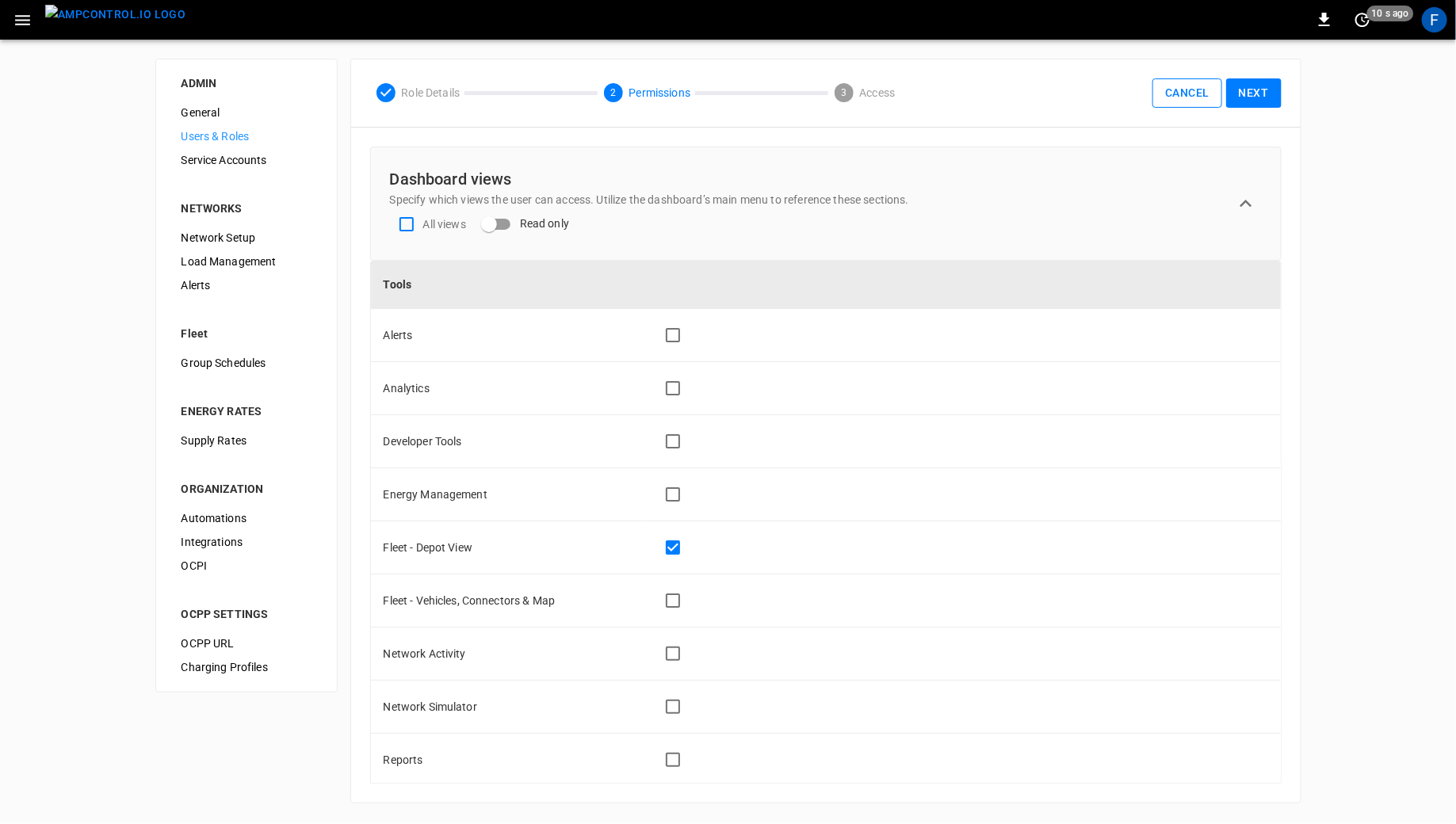
click at [728, 90] on button "Cancel" at bounding box center [1187, 93] width 69 height 29
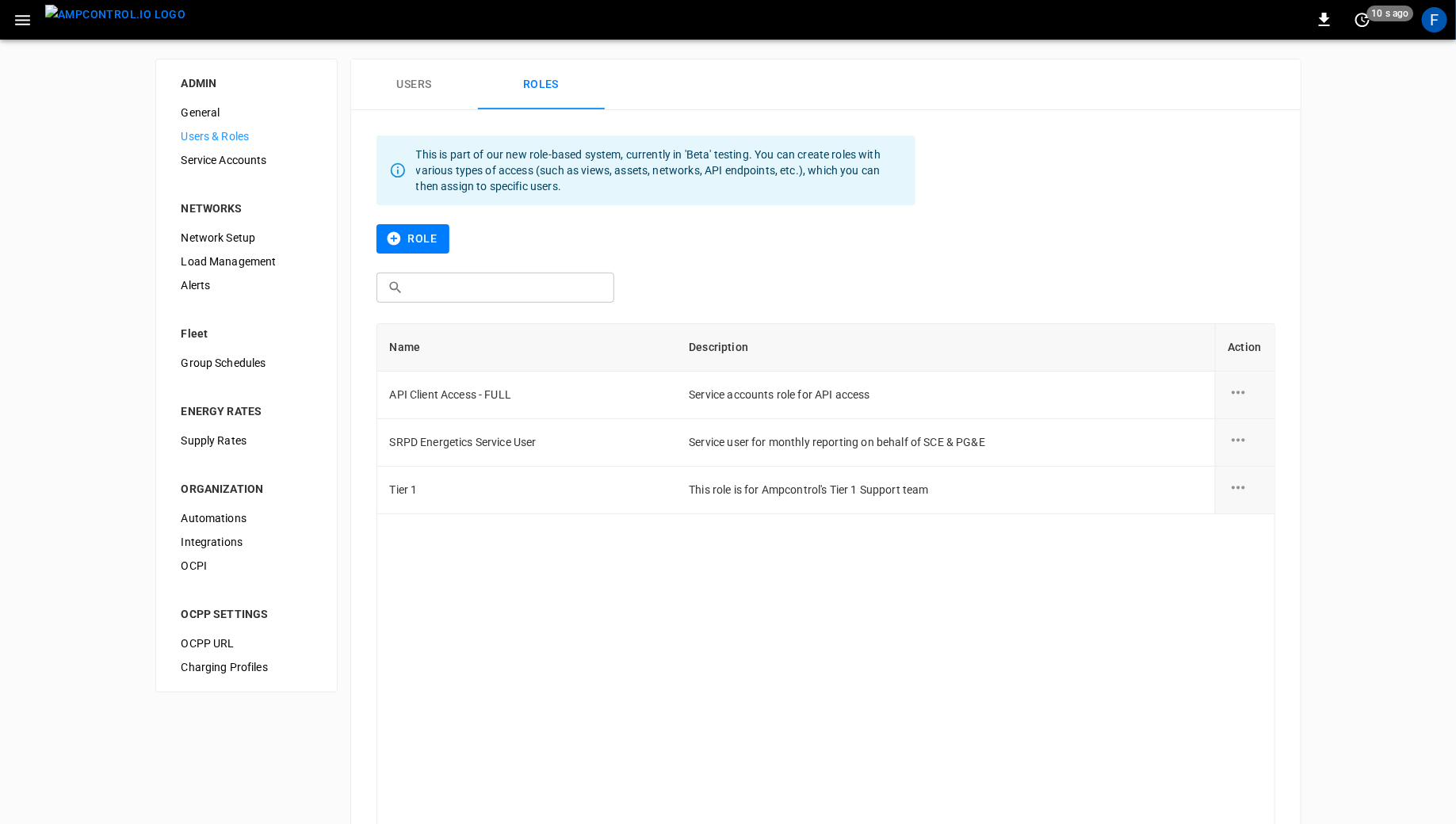
click at [389, 73] on button "Users" at bounding box center [414, 85] width 127 height 50
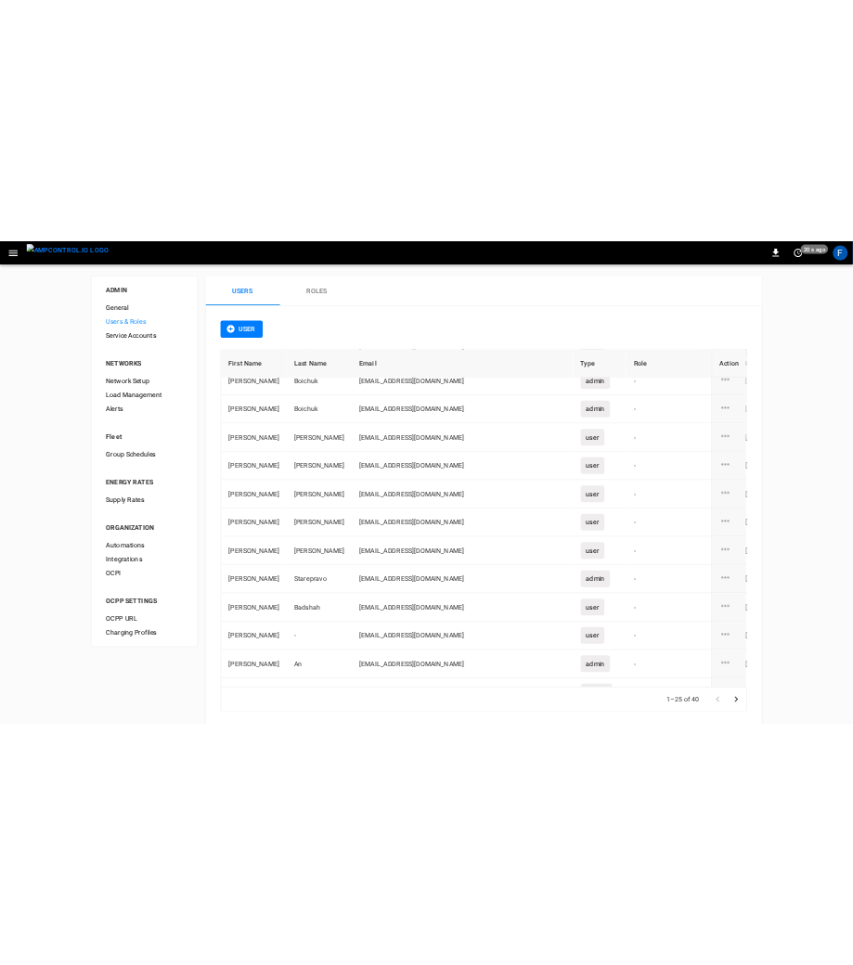
scroll to position [791, 0]
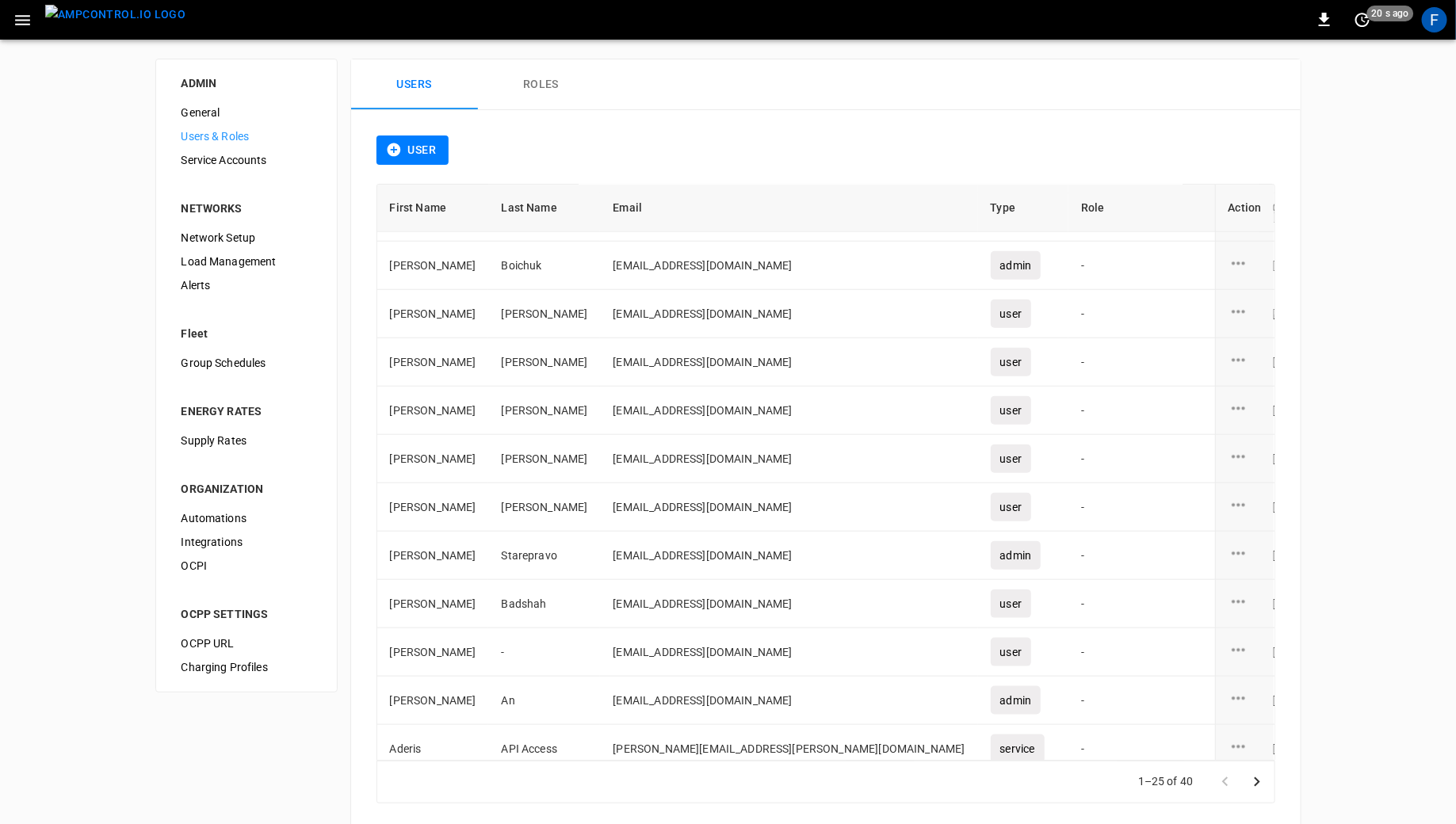
click at [189, 157] on span "Service Accounts" at bounding box center [247, 160] width 130 height 16
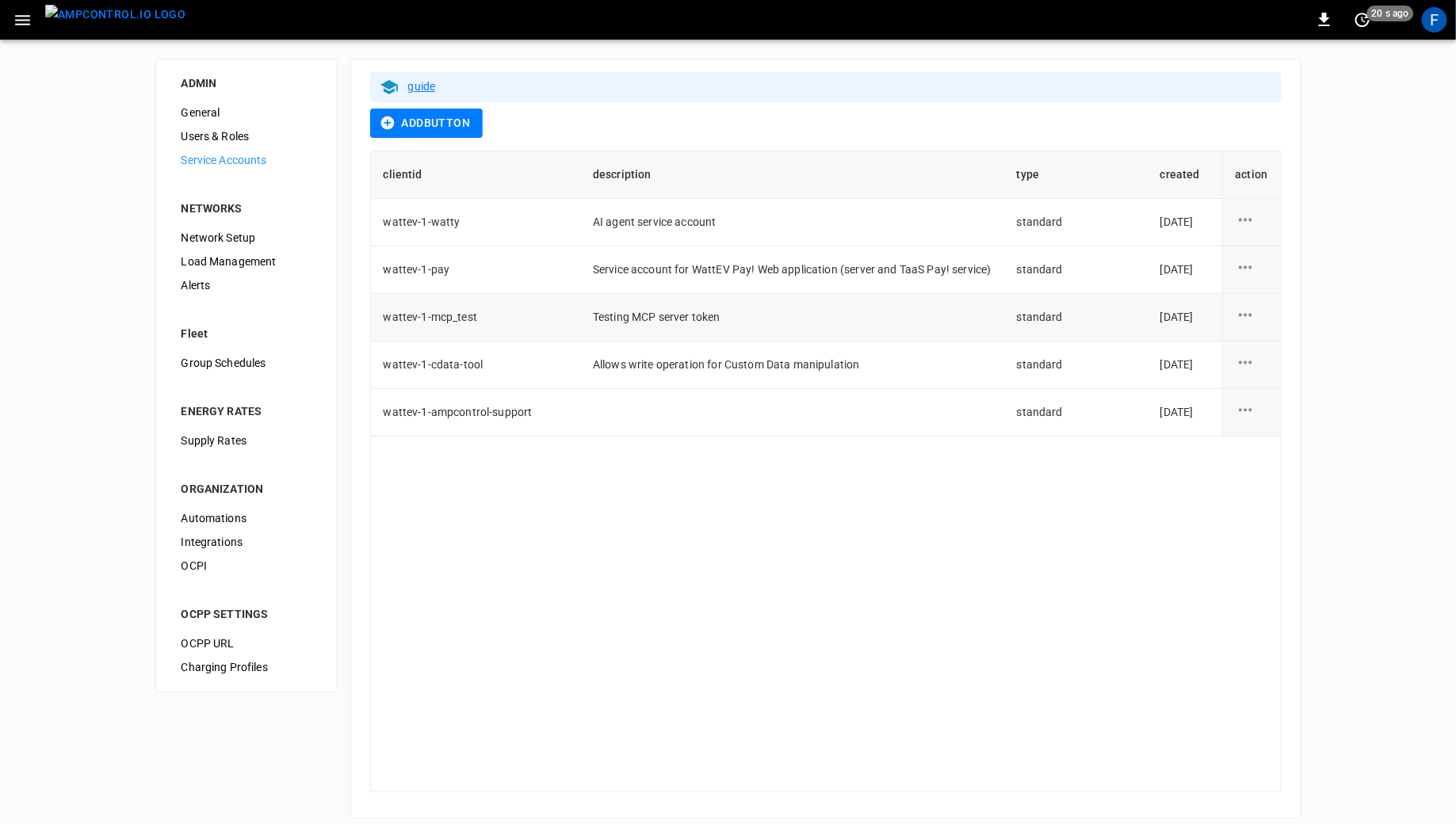
click at [728, 315] on icon "service account action options" at bounding box center [1245, 314] width 20 height 20
click at [728, 325] on li "edit" at bounding box center [1277, 324] width 79 height 26
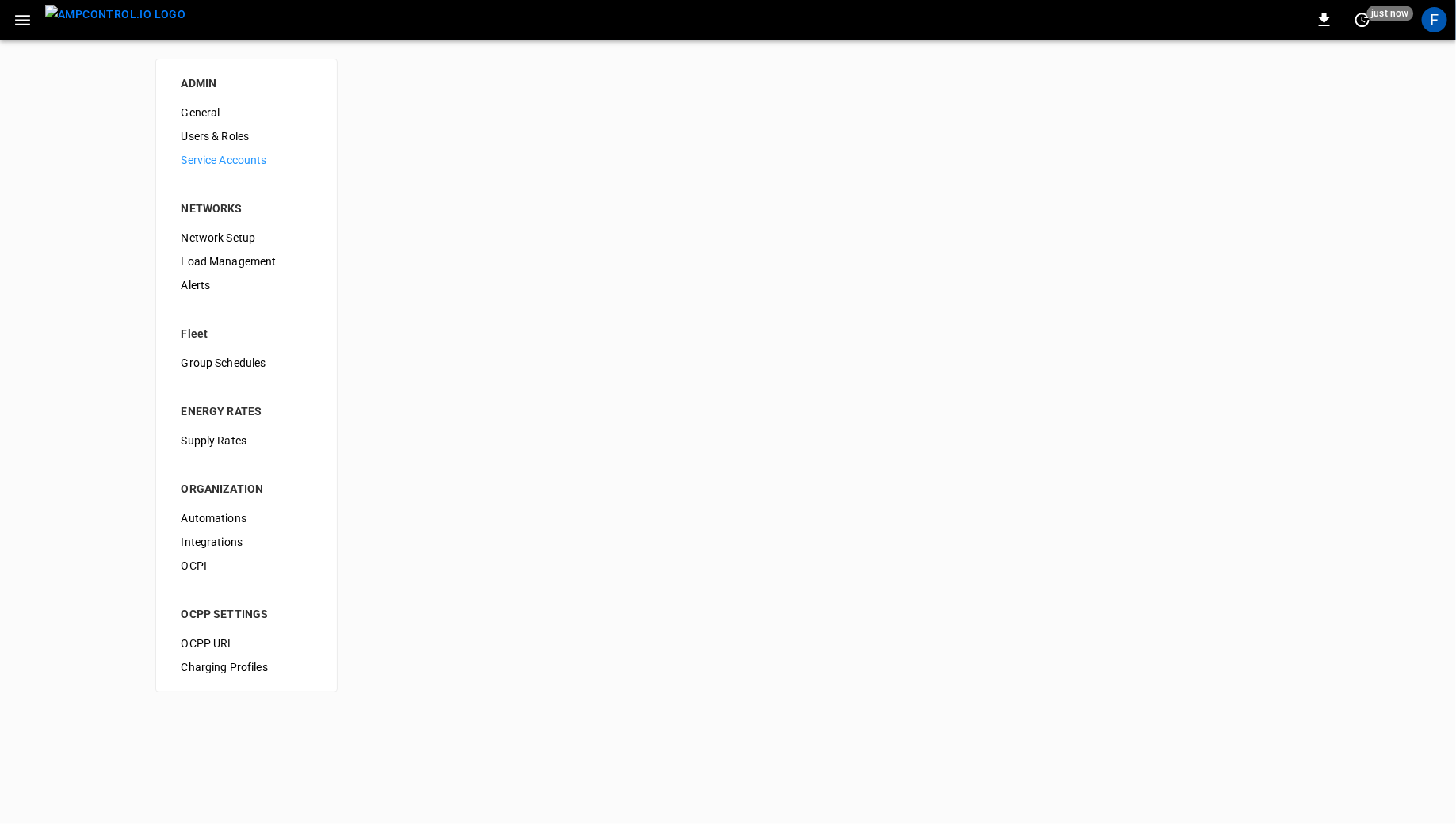
click at [105, 19] on img "menu" at bounding box center [115, 15] width 140 height 20
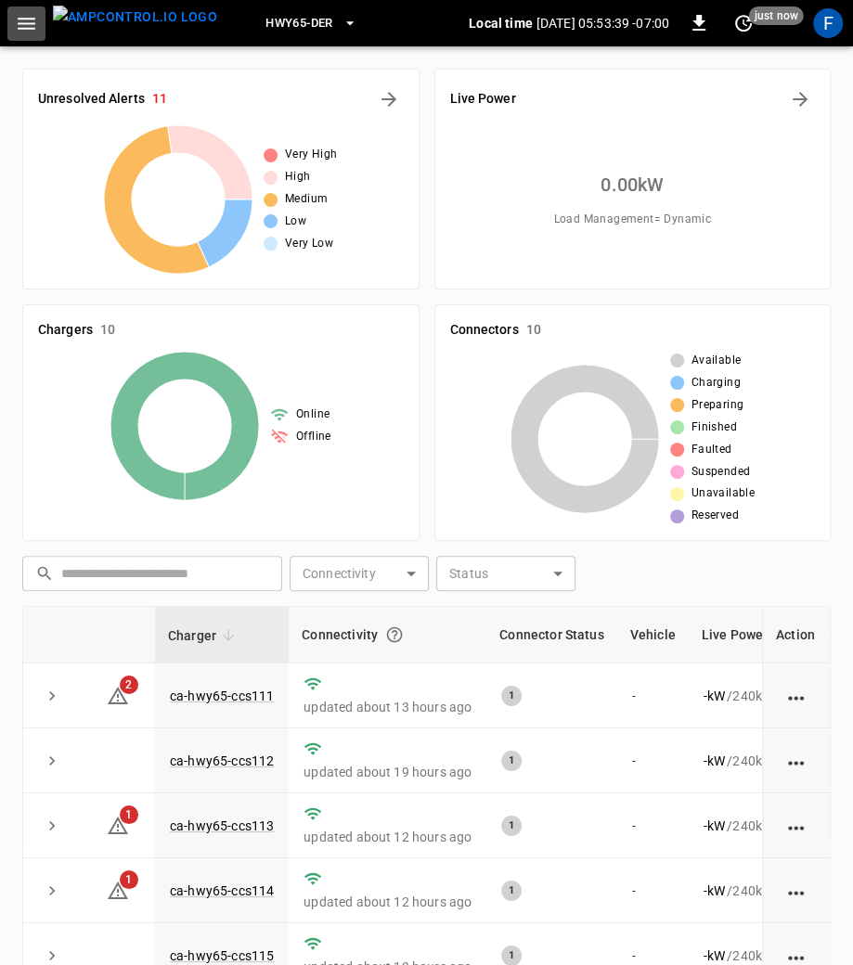
click at [32, 19] on icon "button" at bounding box center [26, 23] width 23 height 23
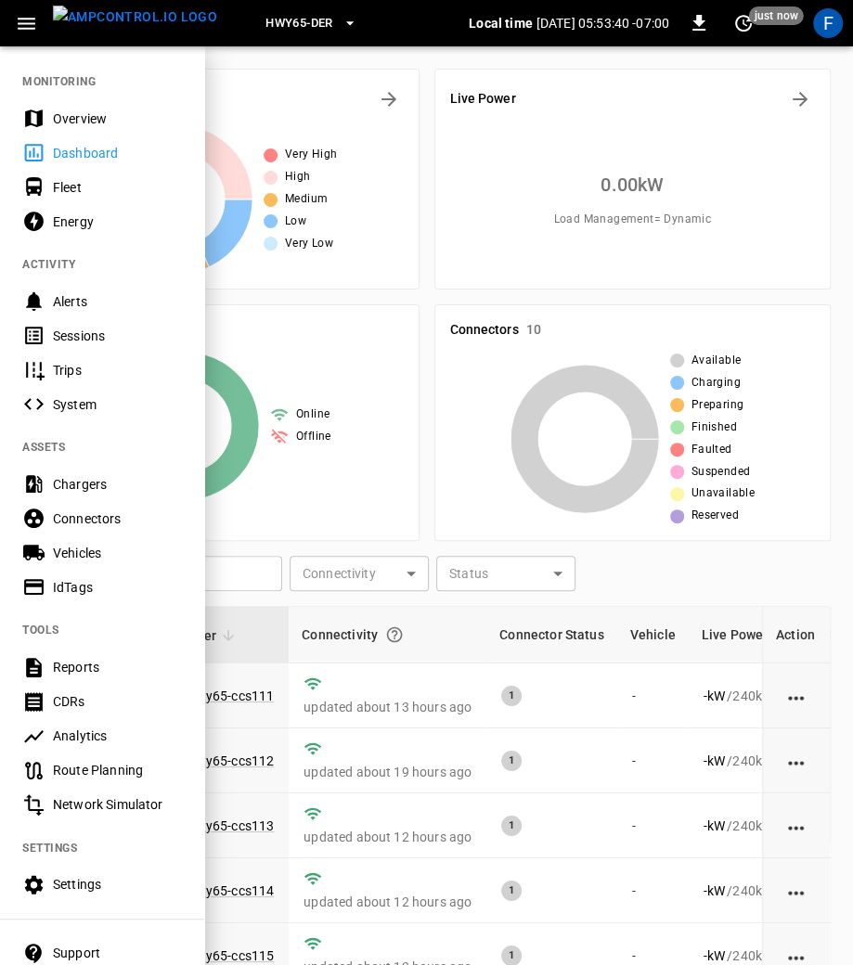
click at [80, 878] on div "Settings" at bounding box center [117, 884] width 129 height 19
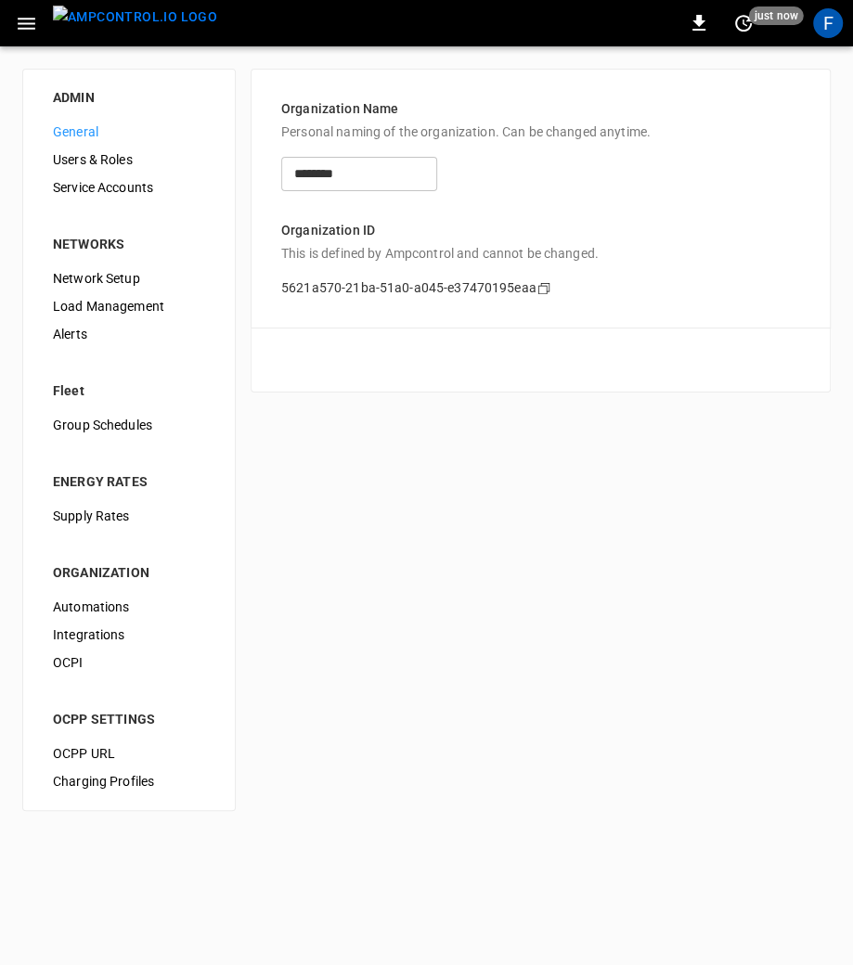
click at [86, 194] on span "Service Accounts" at bounding box center [129, 187] width 152 height 19
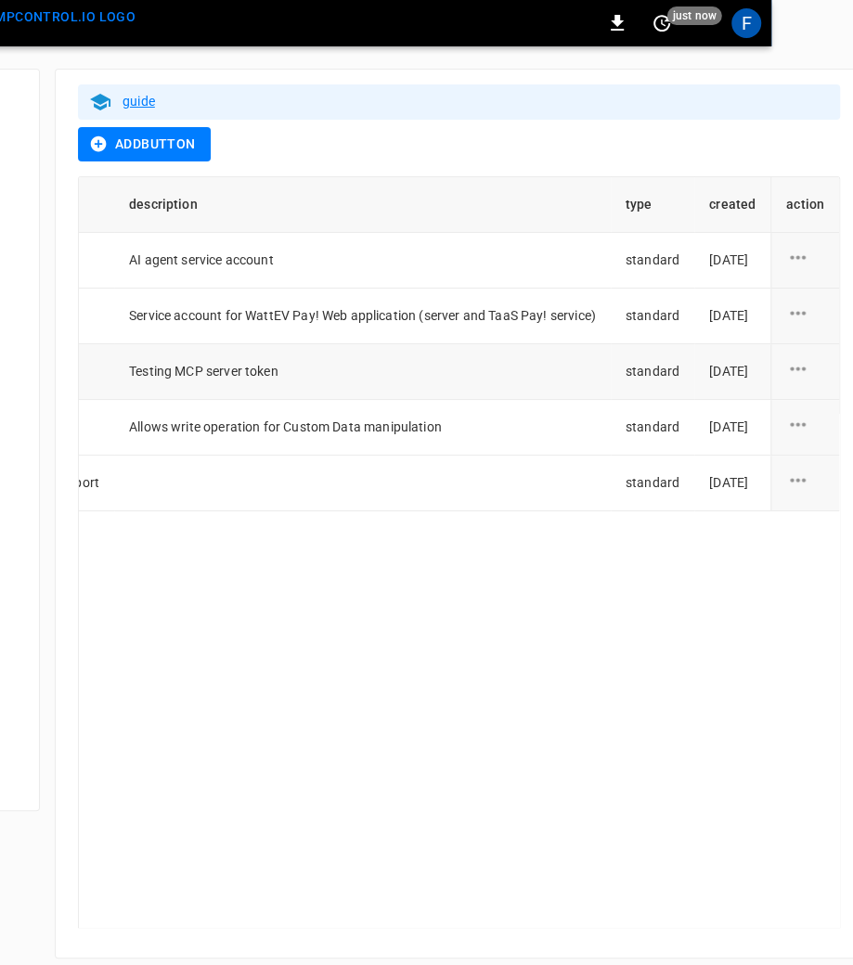
scroll to position [0, 91]
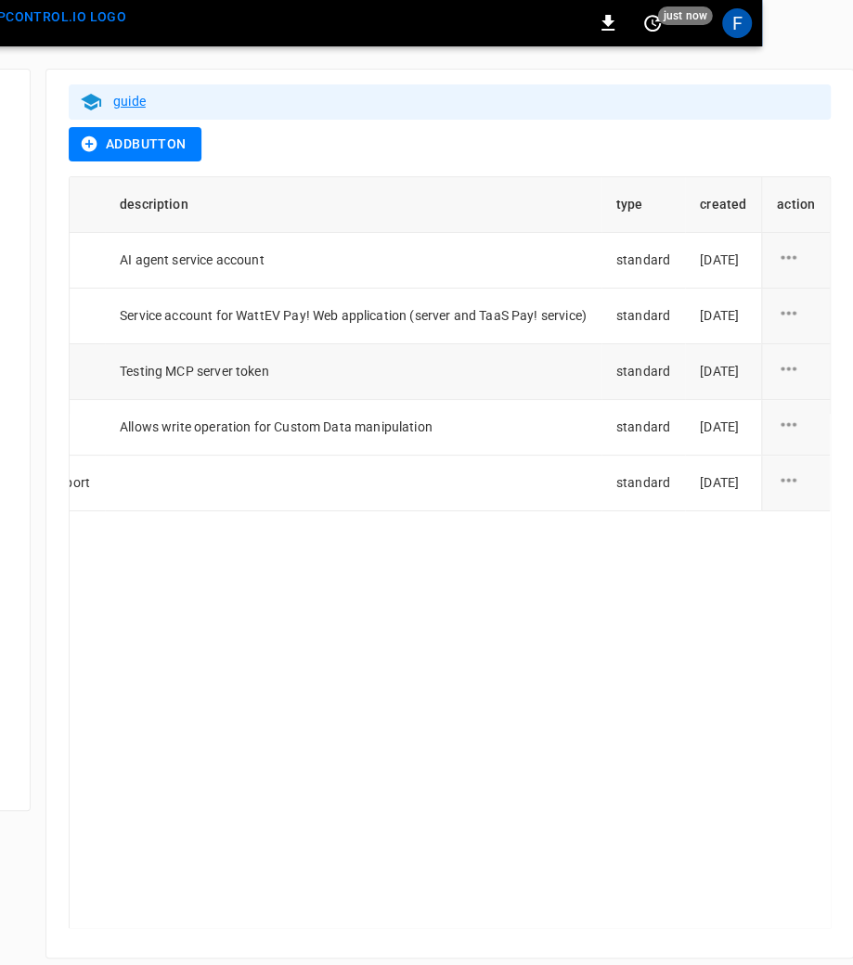
click at [791, 362] on icon "service account action options" at bounding box center [788, 368] width 23 height 23
click at [776, 376] on li "edit" at bounding box center [791, 379] width 93 height 31
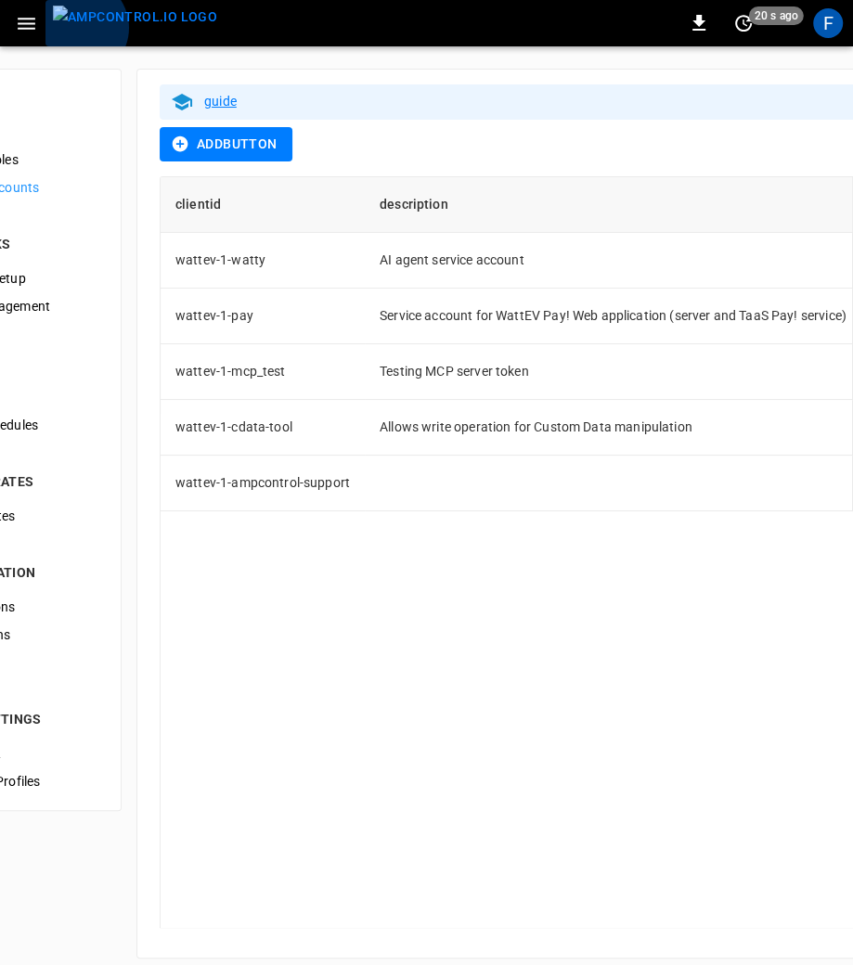
click at [78, 28] on img "menu" at bounding box center [135, 17] width 164 height 23
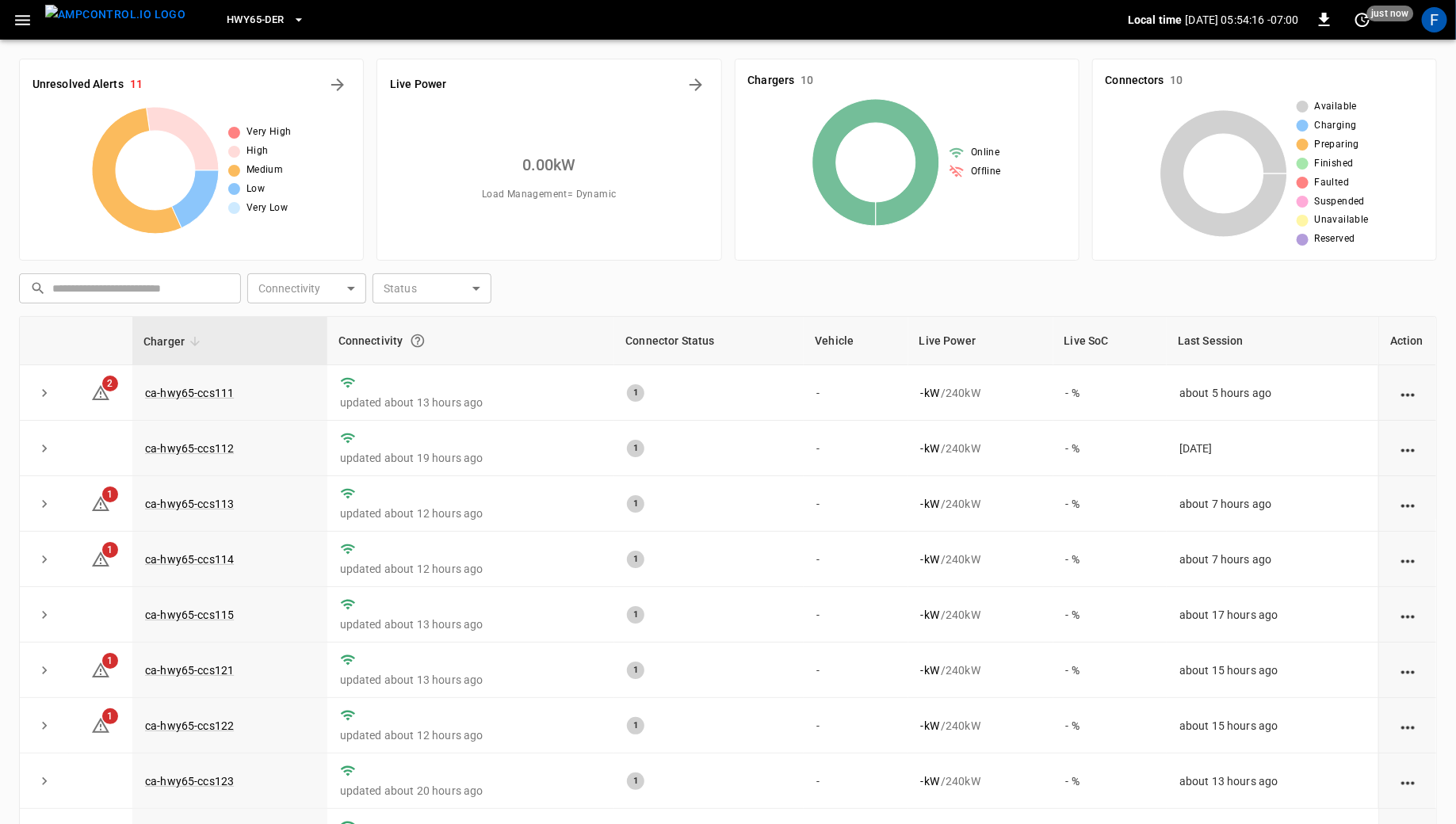
click at [26, 8] on button "button" at bounding box center [22, 20] width 32 height 29
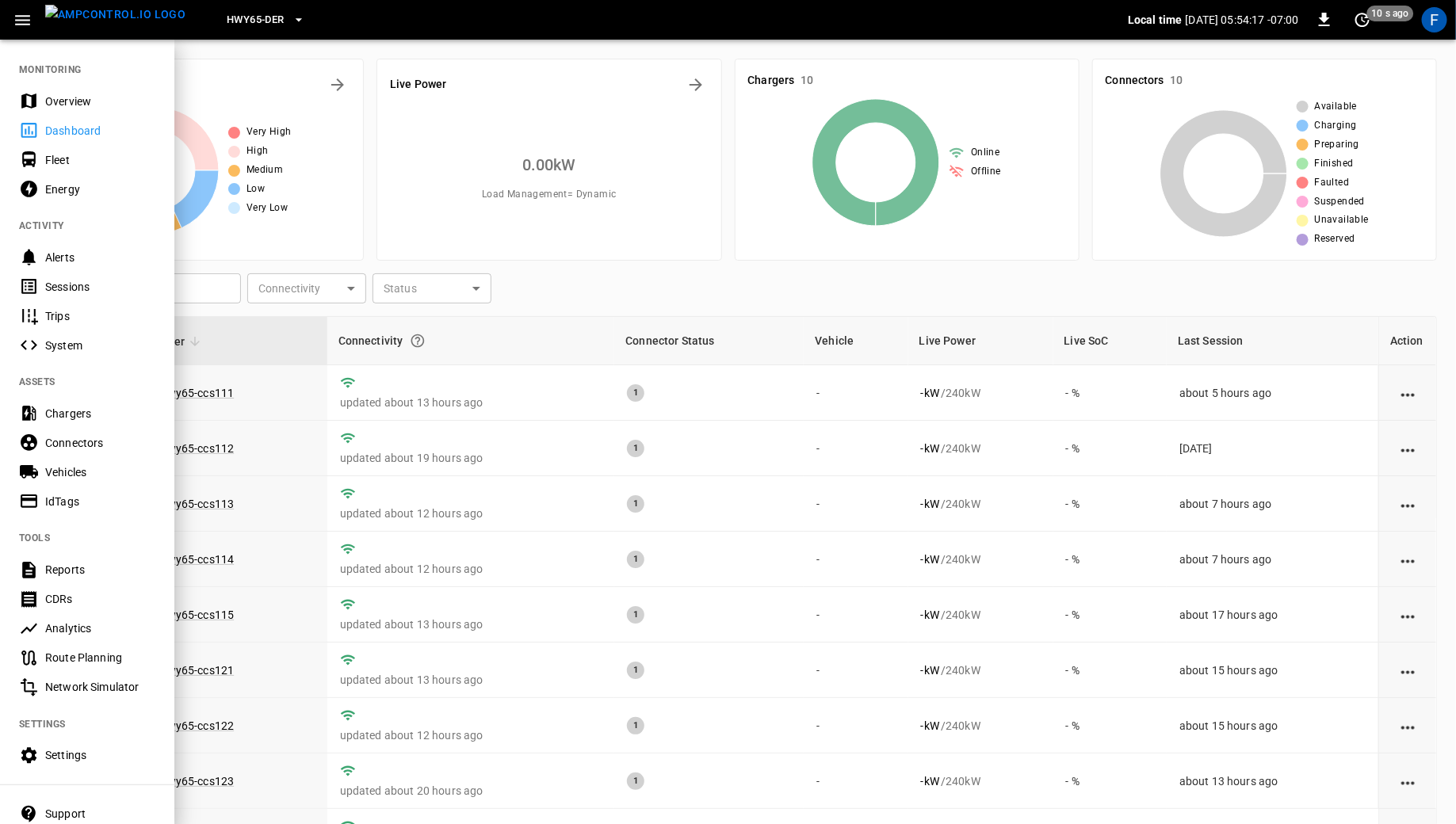
click at [94, 760] on div "Settings" at bounding box center [100, 755] width 110 height 16
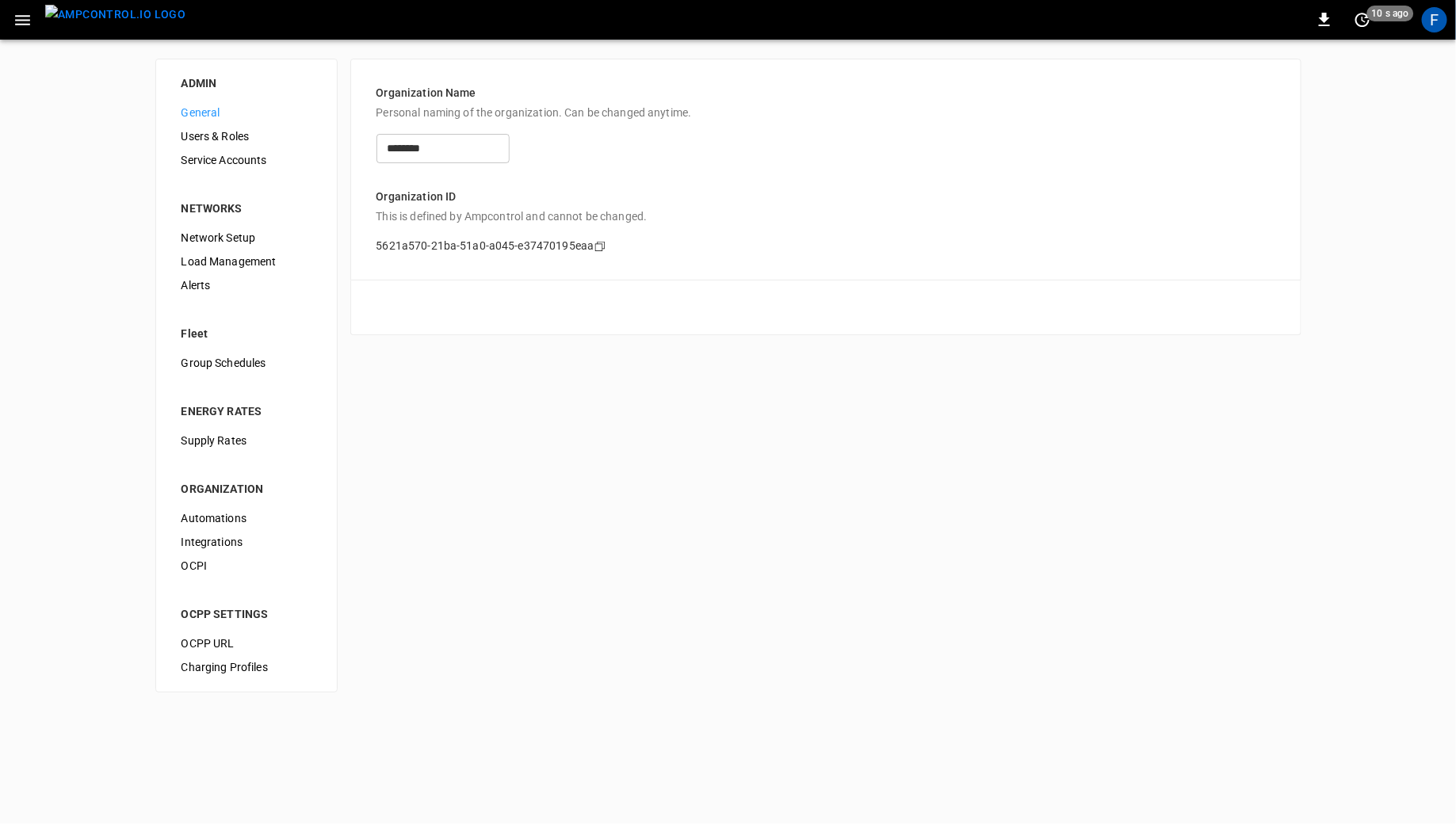
click at [234, 162] on span "Service Accounts" at bounding box center [247, 160] width 130 height 16
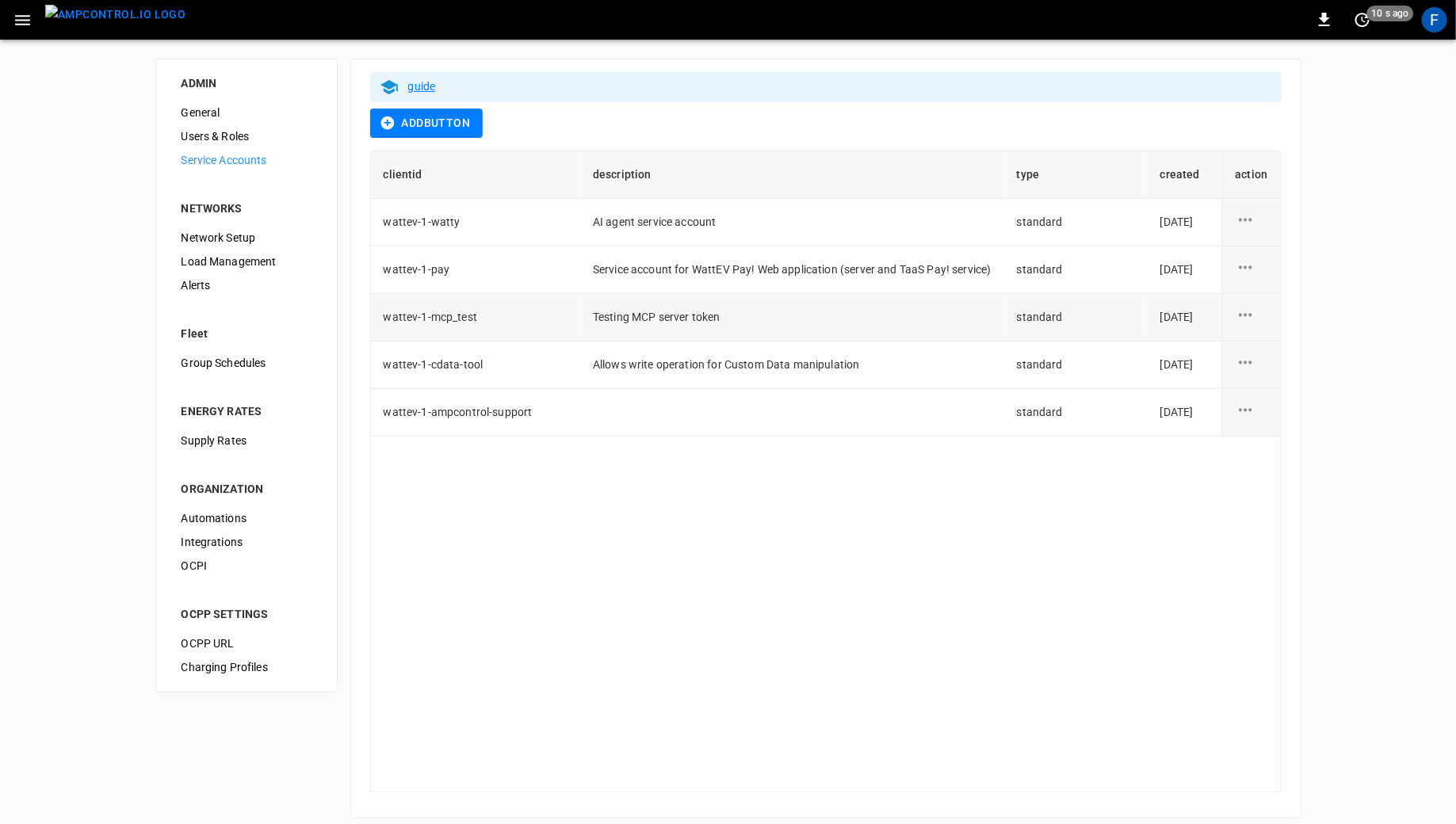
click at [728, 313] on icon "service account action options" at bounding box center [1245, 314] width 20 height 20
click at [728, 320] on li "edit" at bounding box center [1277, 324] width 79 height 26
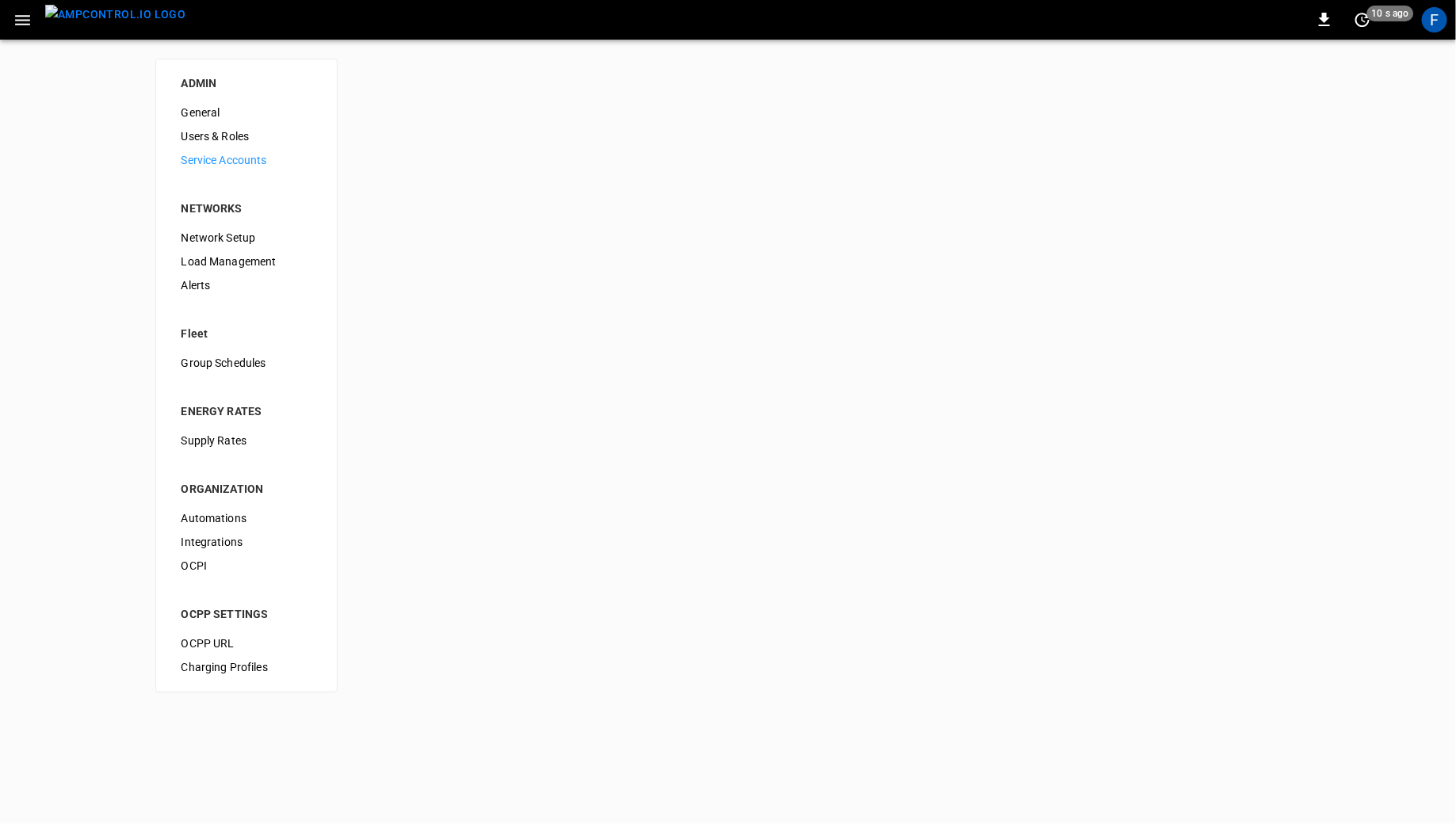
click at [149, 24] on img "menu" at bounding box center [115, 15] width 140 height 20
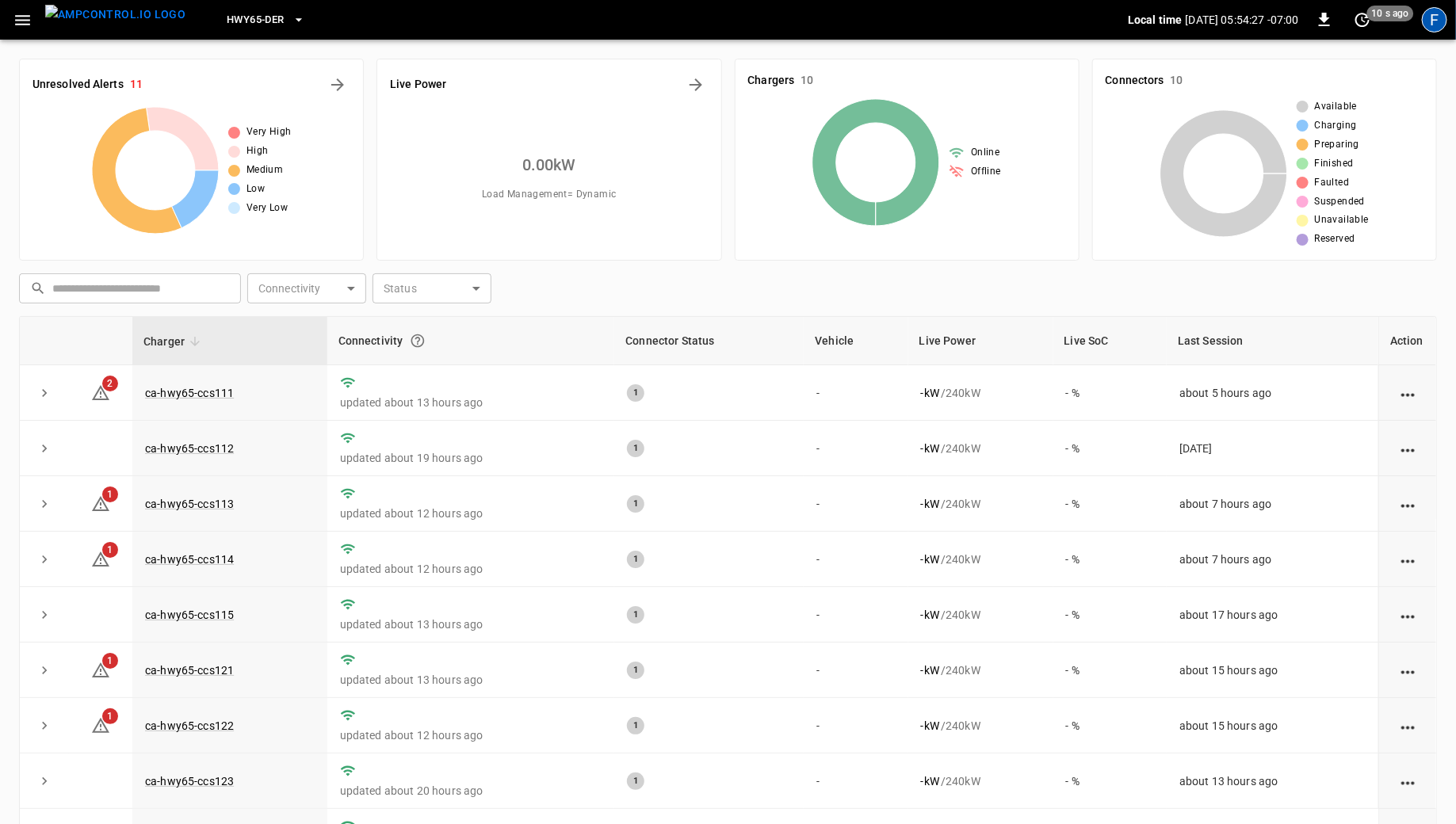
click at [728, 15] on div "F" at bounding box center [1435, 20] width 26 height 26
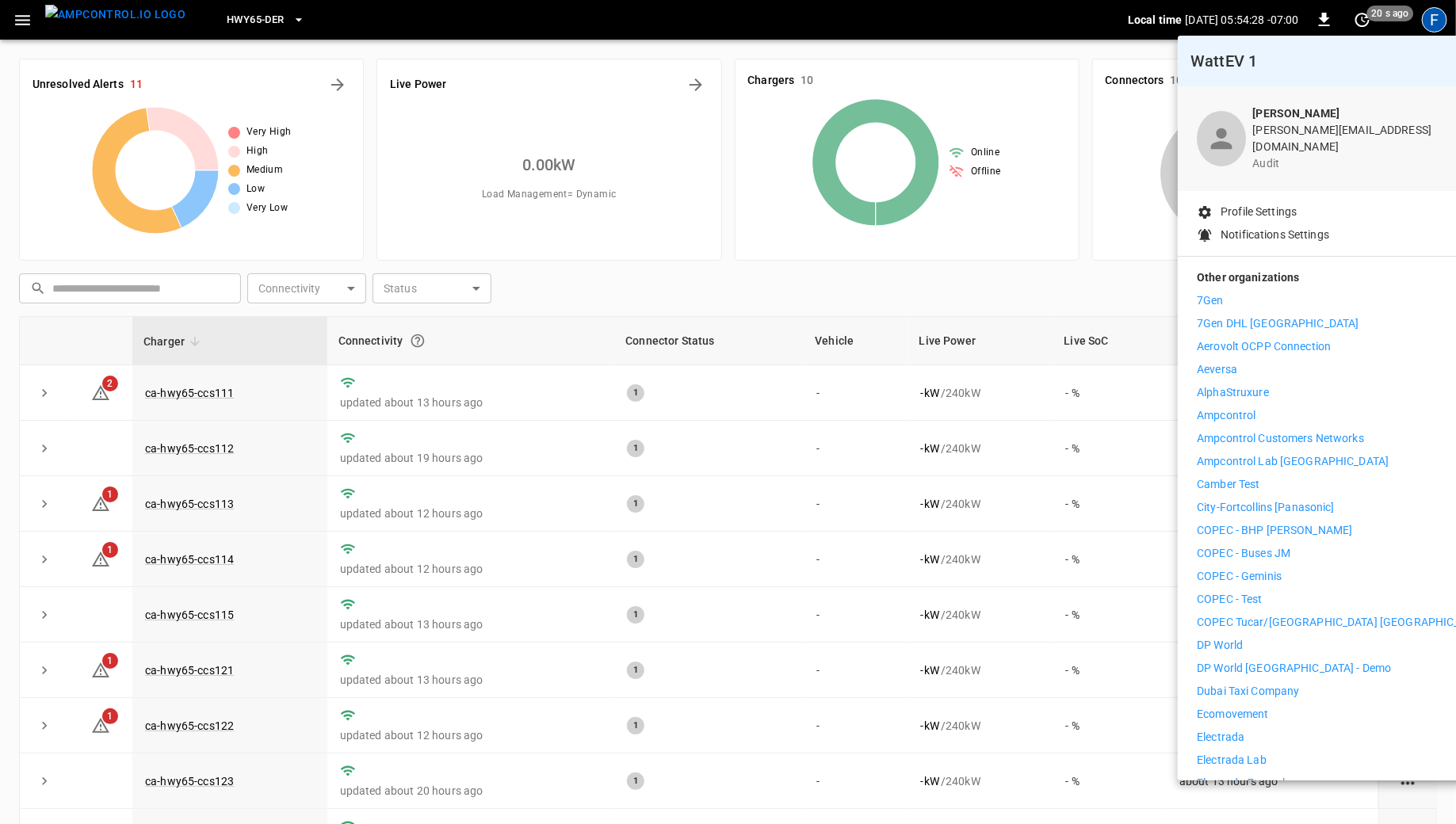
click at [728, 293] on p "7Gen" at bounding box center [1211, 301] width 27 height 16
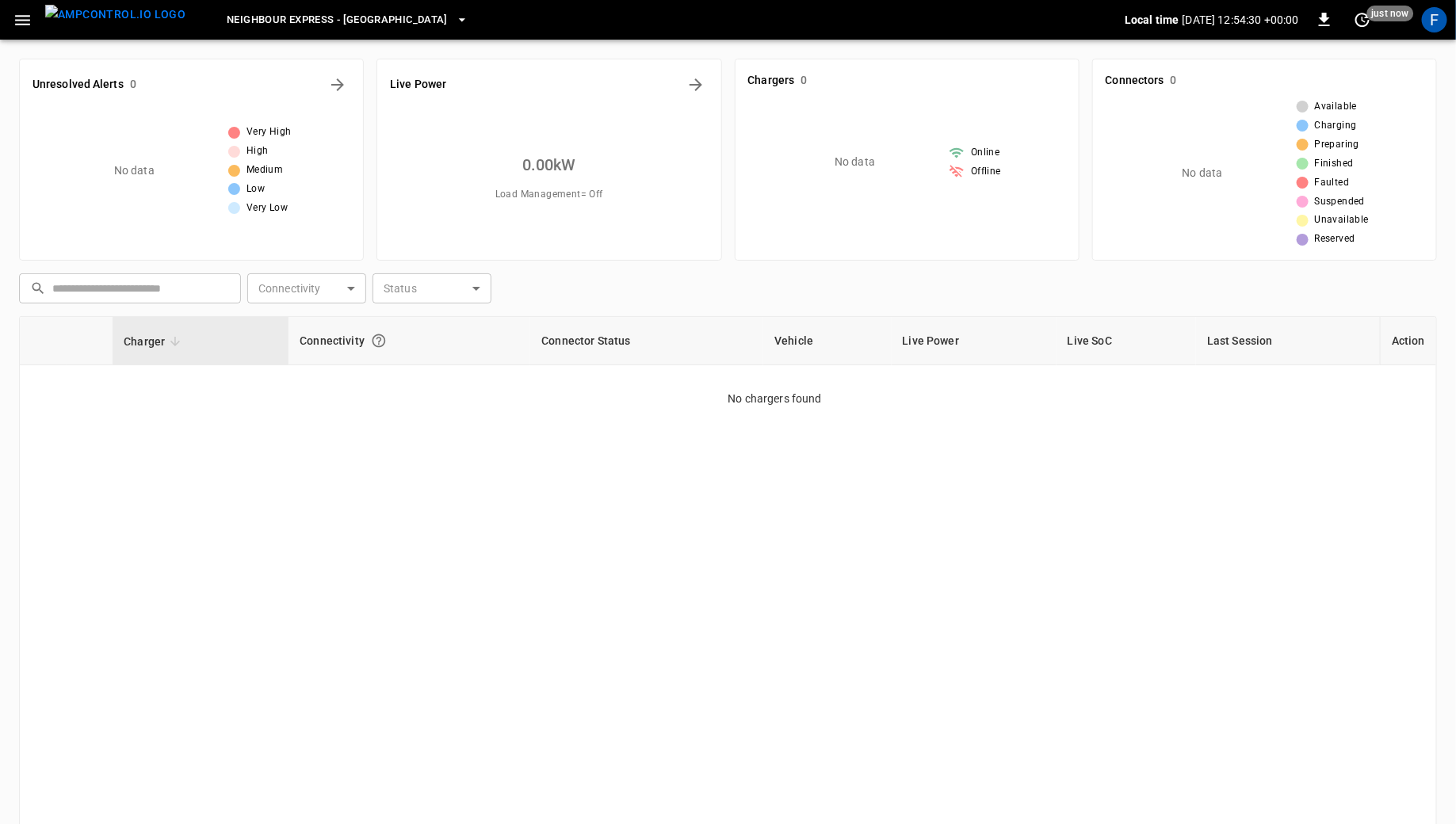
click at [14, 31] on button "button" at bounding box center [22, 20] width 32 height 29
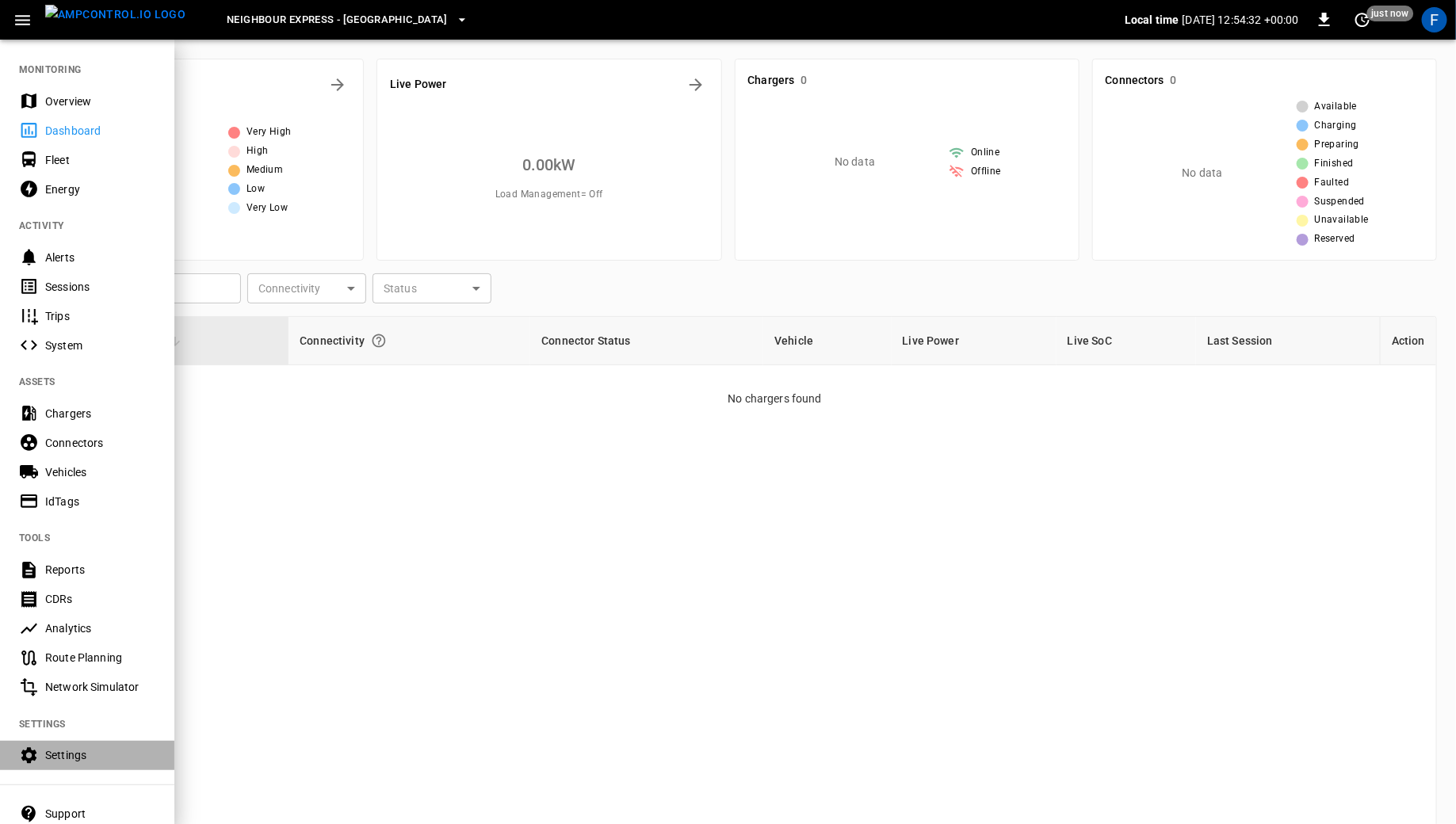
click at [73, 757] on div "Settings" at bounding box center [100, 755] width 110 height 16
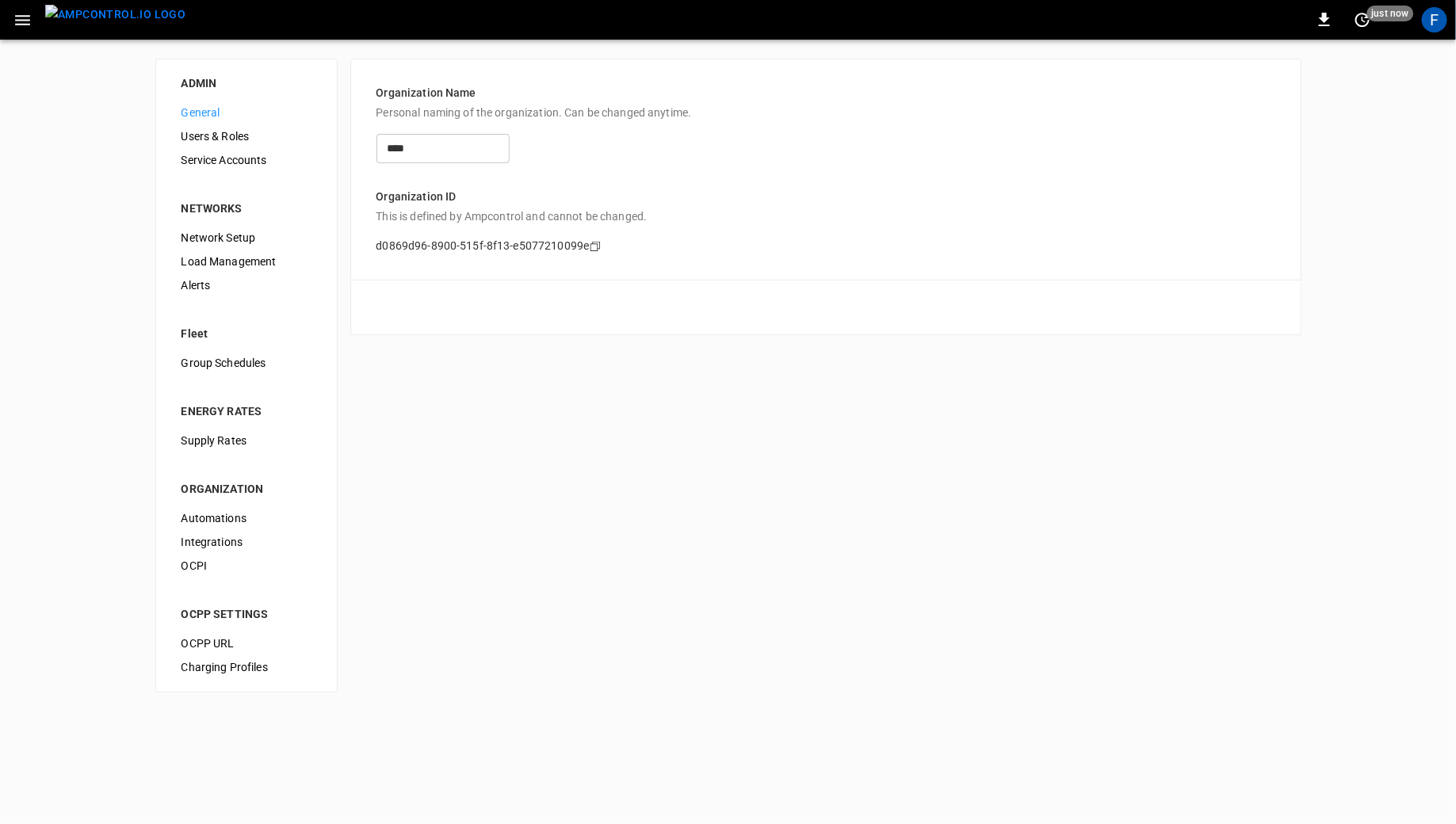
click at [213, 153] on span "Service Accounts" at bounding box center [247, 160] width 130 height 16
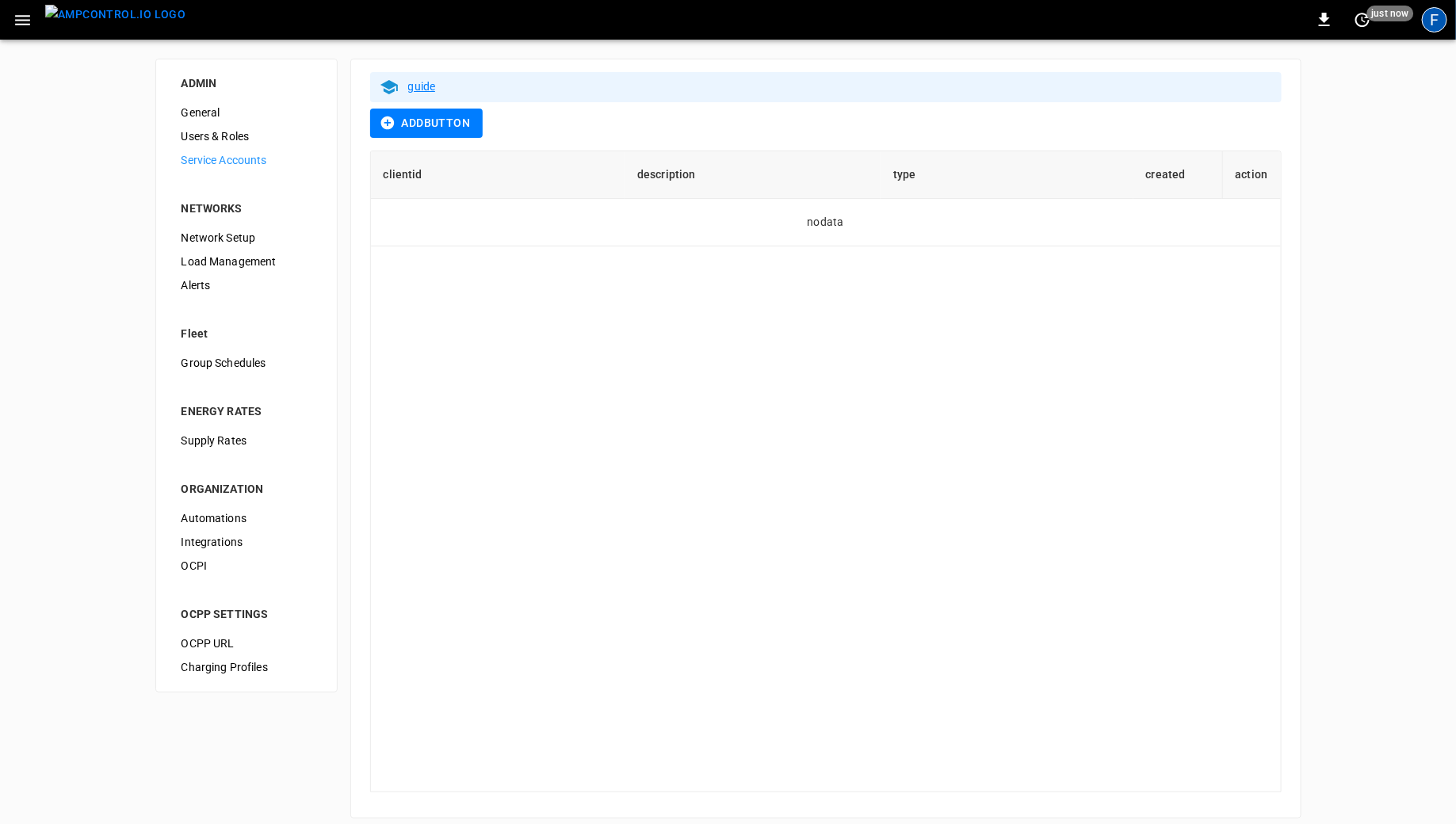
click at [1441, 27] on div "F" at bounding box center [1435, 20] width 26 height 26
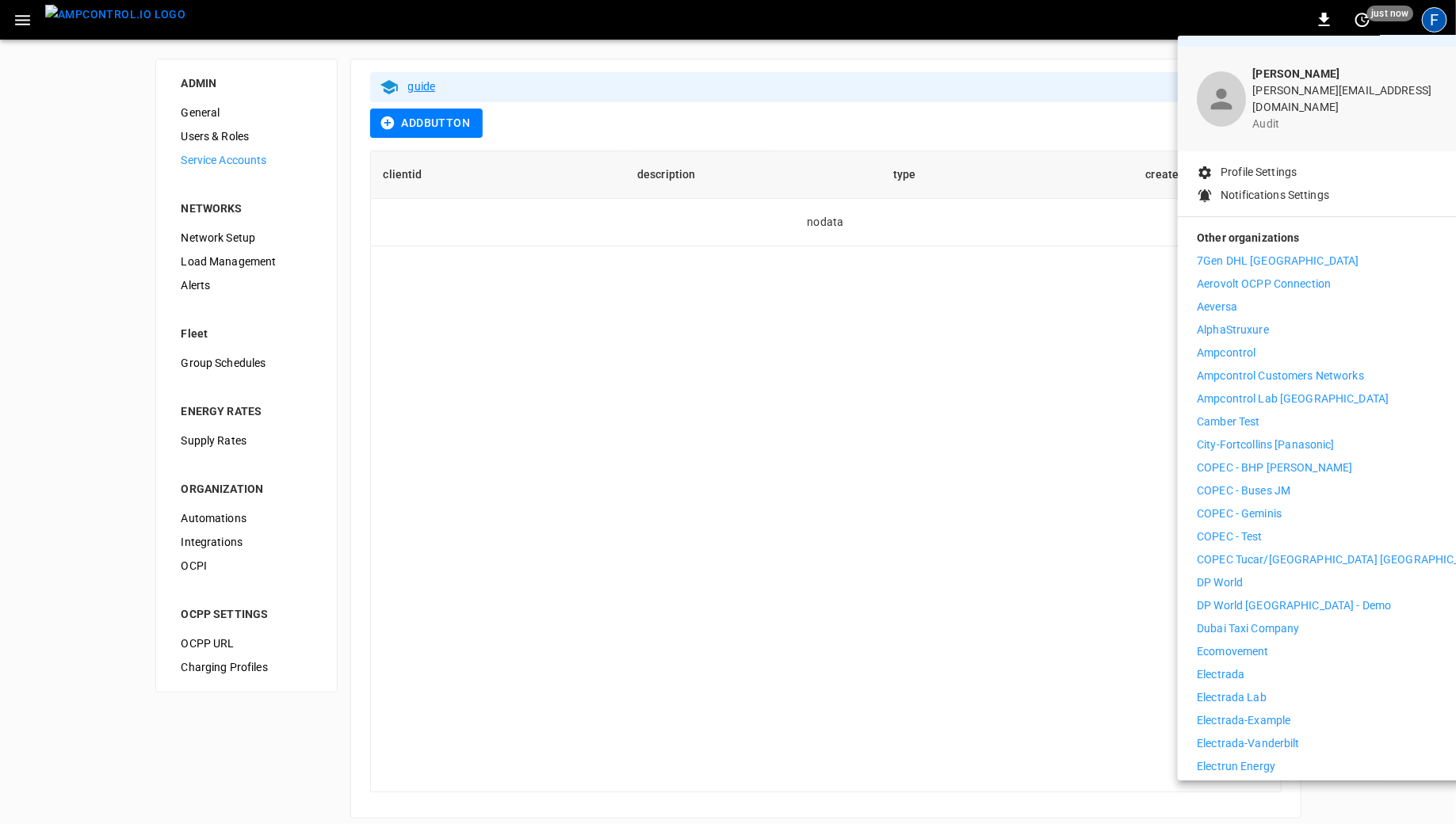
scroll to position [235, 0]
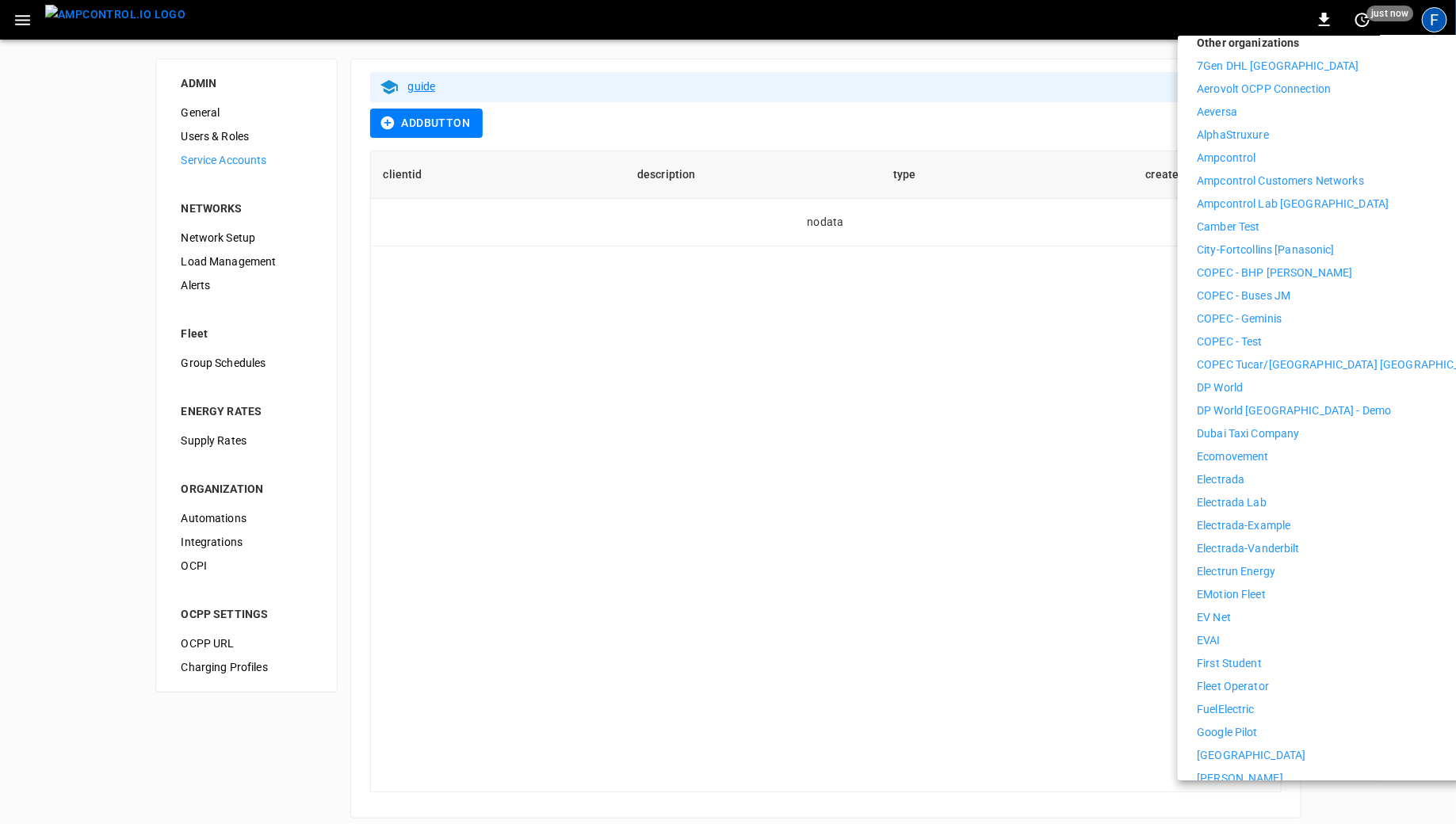
click at [1217, 471] on p "Electrada" at bounding box center [1221, 479] width 48 height 16
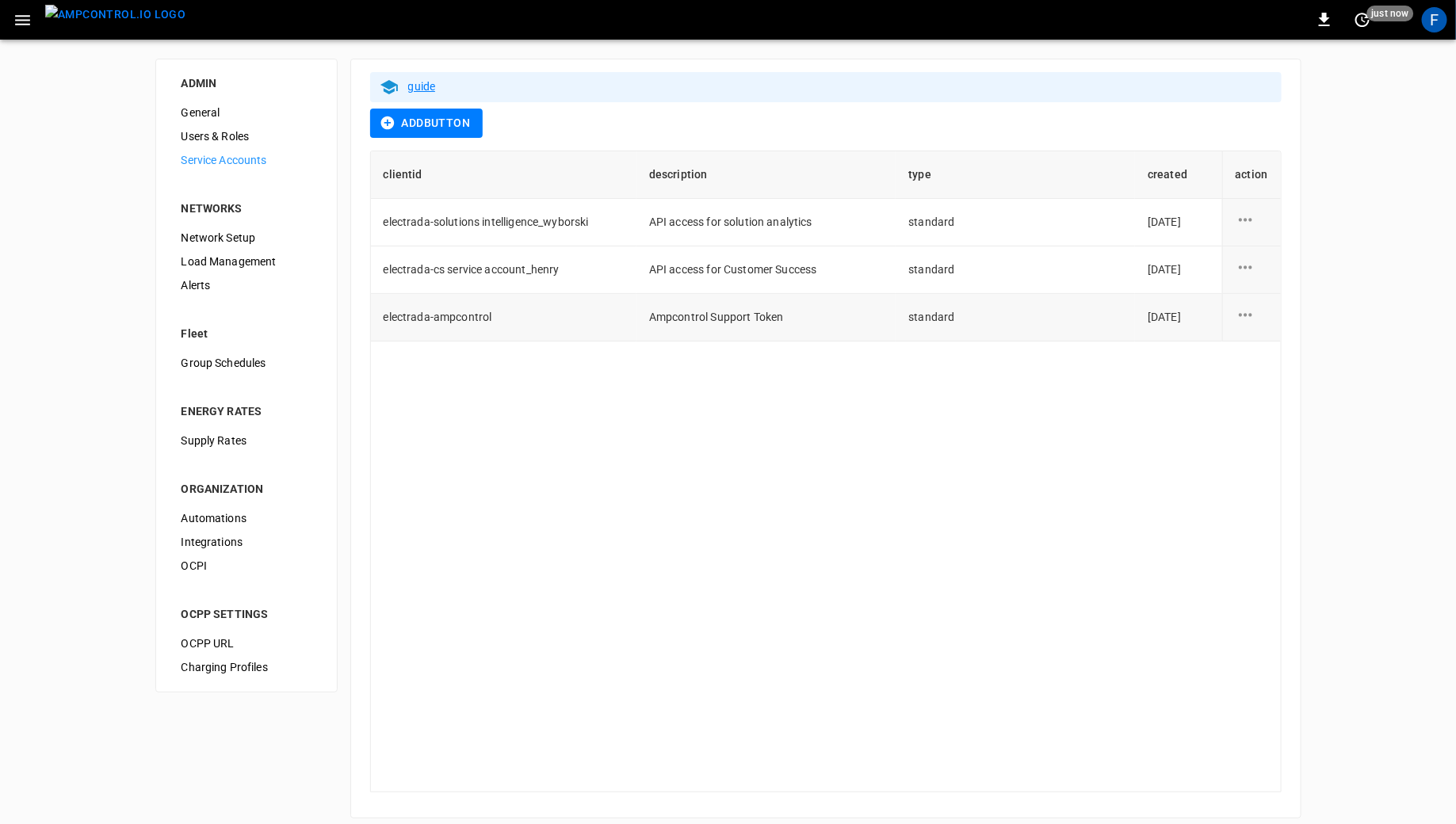
click at [1242, 318] on icon "service account action options" at bounding box center [1245, 314] width 20 height 20
click at [1263, 326] on li "edit" at bounding box center [1277, 324] width 79 height 26
click at [1255, 313] on icon "service account action options" at bounding box center [1245, 314] width 20 height 20
click at [1253, 334] on li "edit" at bounding box center [1277, 324] width 79 height 26
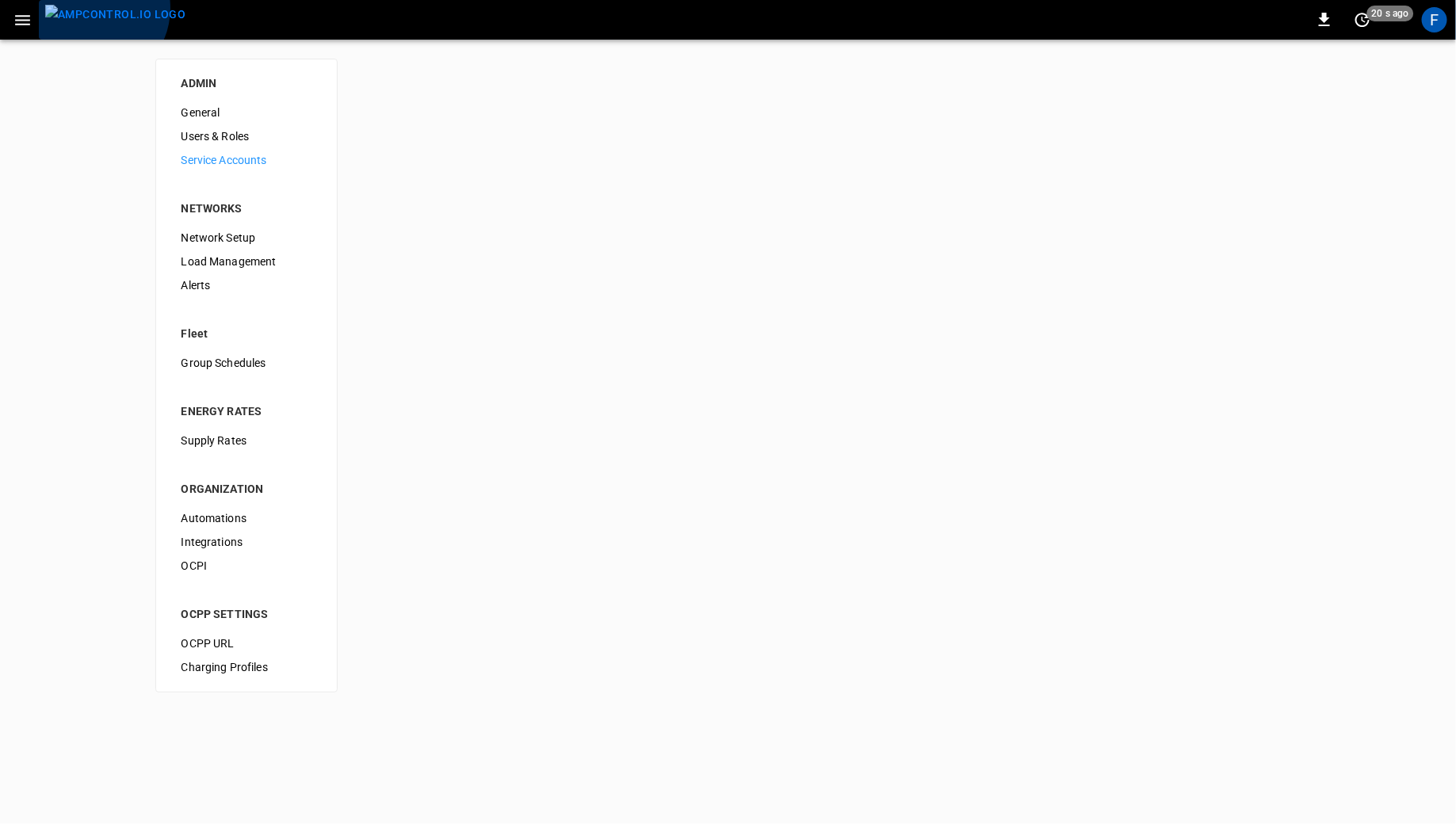
click at [91, 8] on img "menu" at bounding box center [115, 15] width 140 height 20
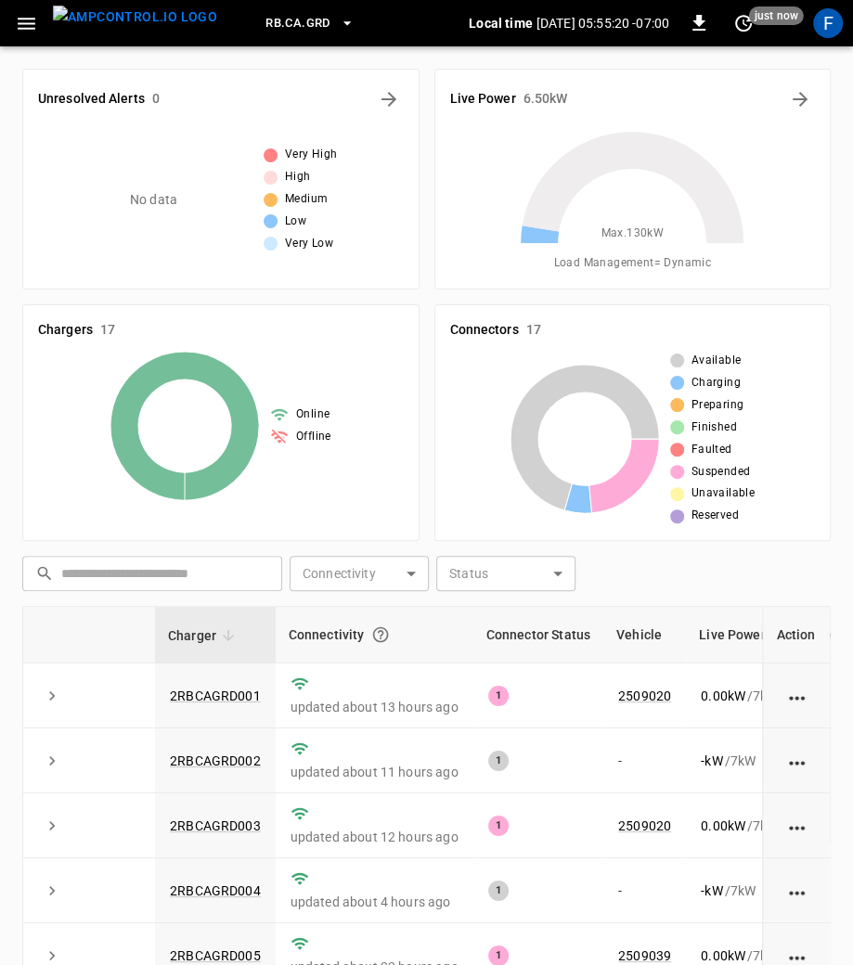
click at [337, 259] on div "No data Very High High Medium Low Very Low" at bounding box center [221, 199] width 366 height 149
click at [27, 33] on icon "button" at bounding box center [26, 23] width 23 height 23
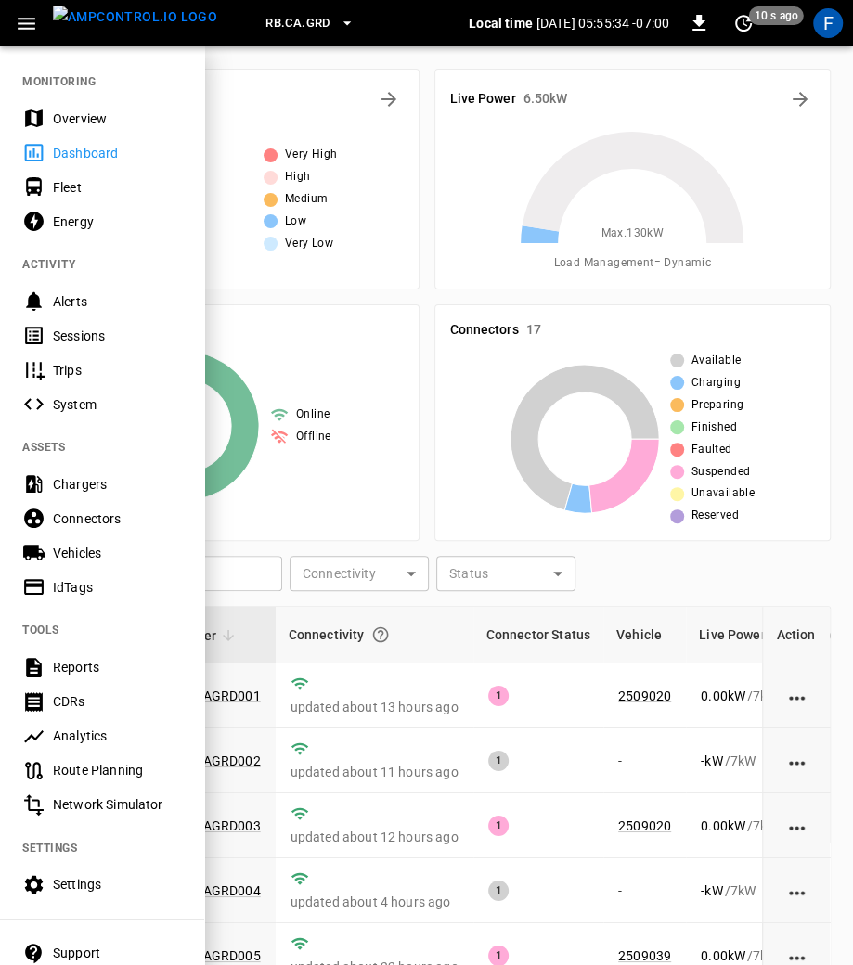
click at [88, 893] on div "Settings" at bounding box center [117, 884] width 129 height 19
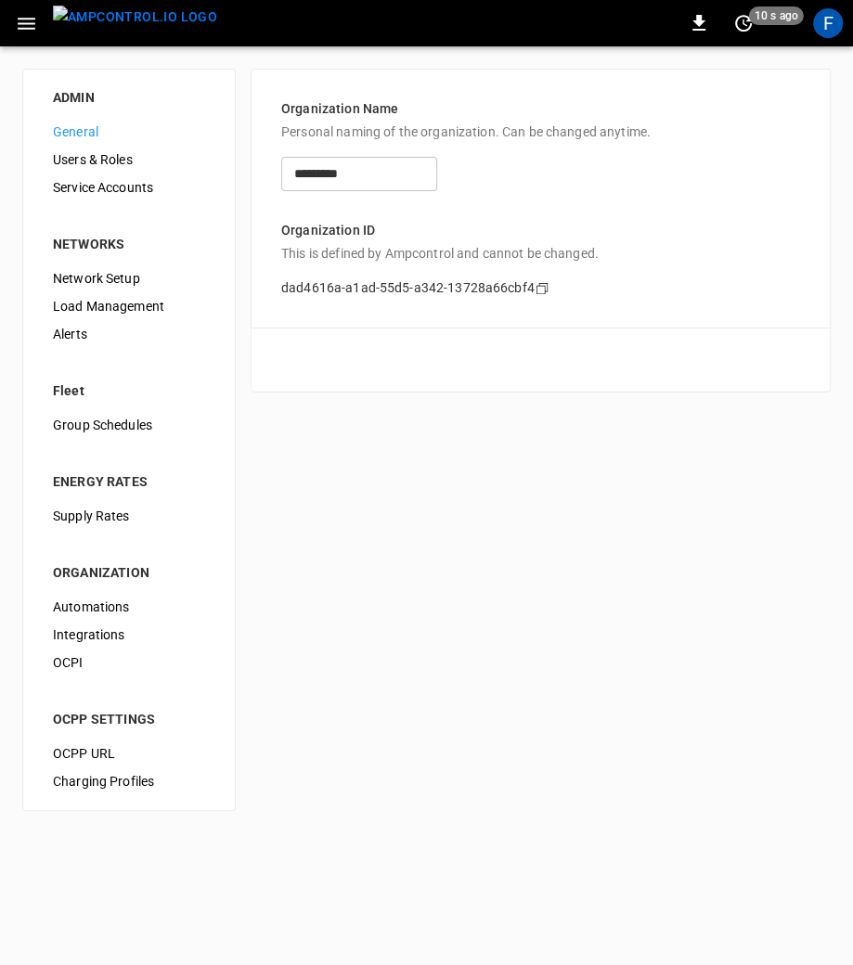
click at [85, 187] on span "Service Accounts" at bounding box center [129, 187] width 152 height 19
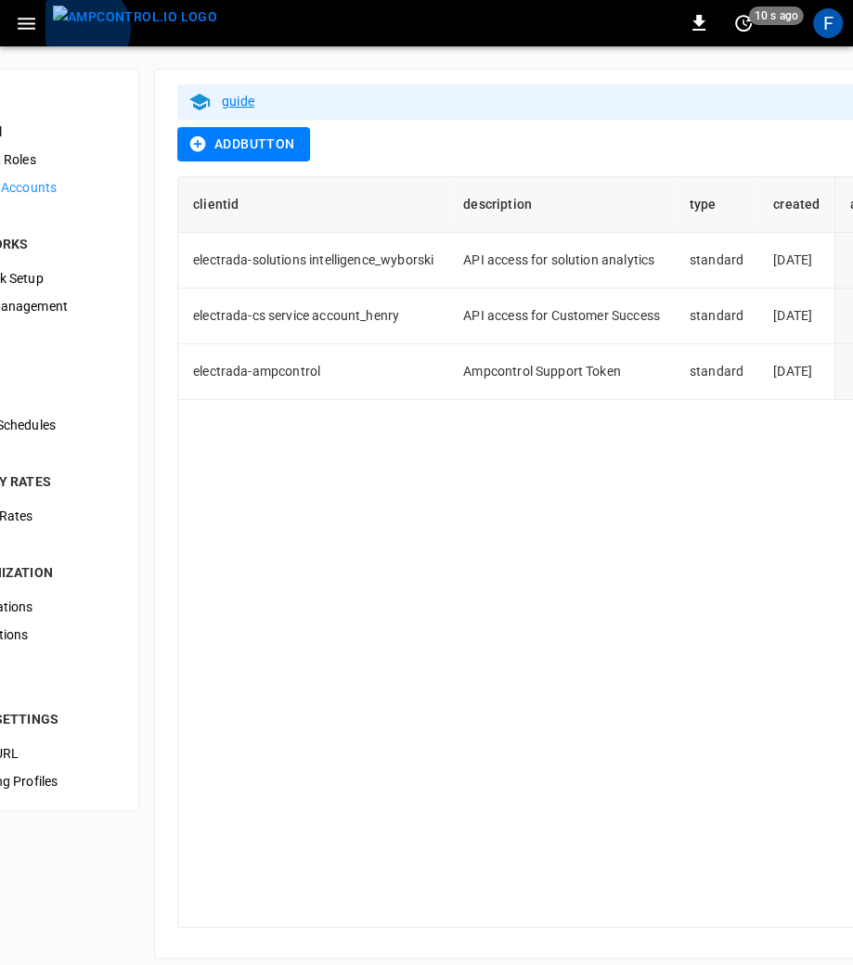
click at [83, 29] on img "menu" at bounding box center [135, 17] width 164 height 23
